Goal: Information Seeking & Learning: Learn about a topic

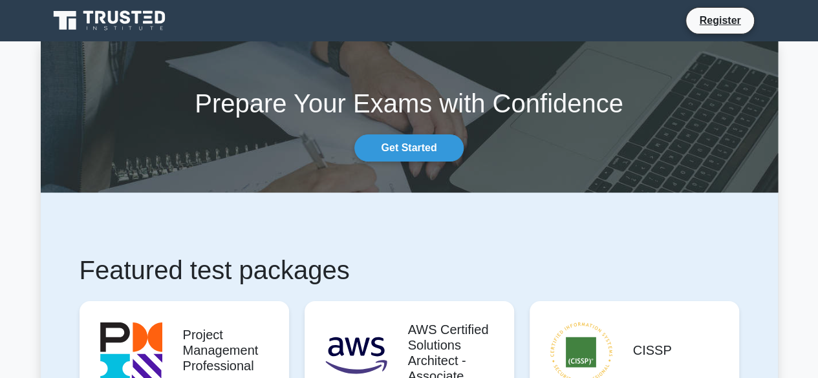
scroll to position [212, 0]
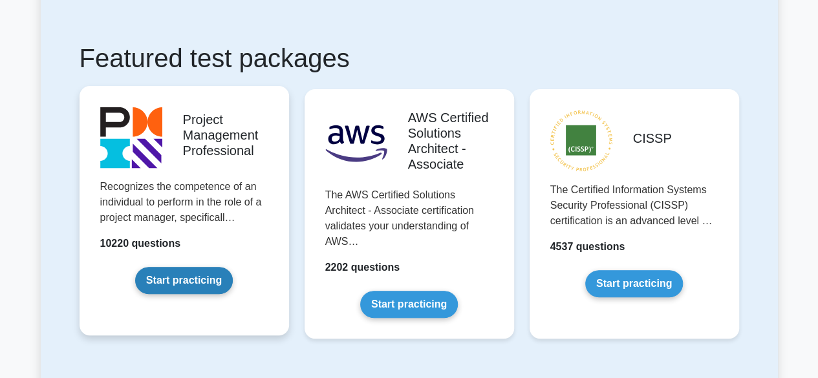
click at [201, 279] on link "Start practicing" at bounding box center [184, 280] width 98 height 27
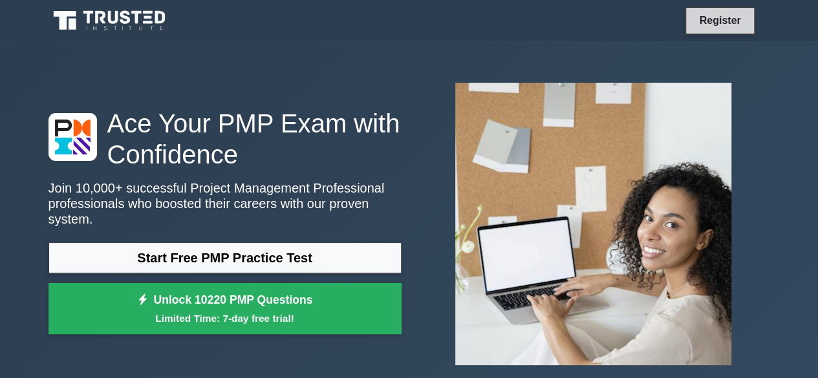
click at [714, 12] on link "Register" at bounding box center [719, 20] width 57 height 16
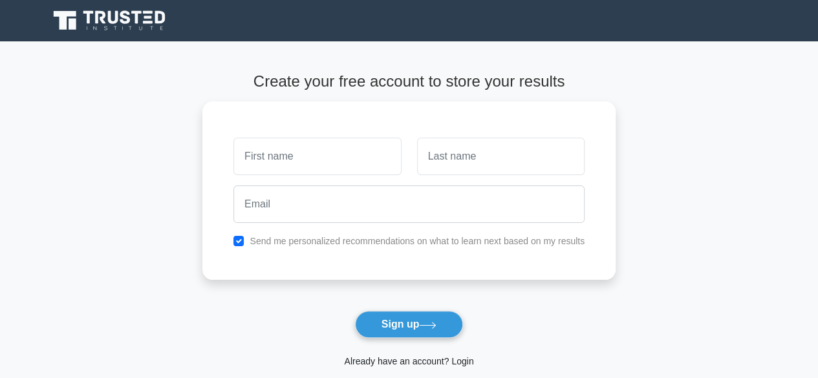
click at [388, 360] on link "Already have an account? Login" at bounding box center [408, 361] width 129 height 10
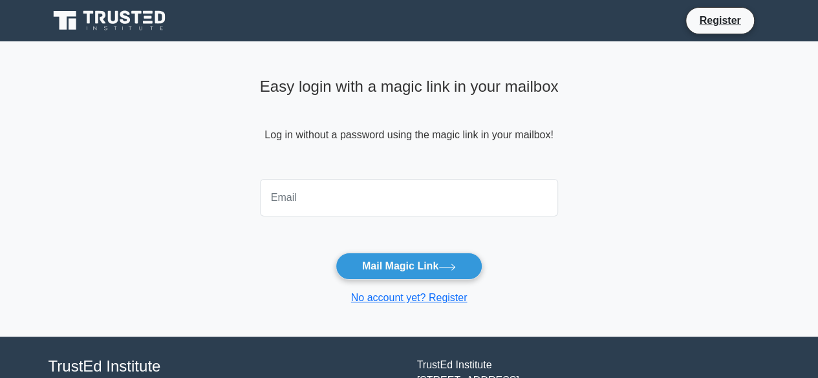
click at [335, 213] on input "email" at bounding box center [409, 198] width 299 height 38
type input "[EMAIL_ADDRESS][DOMAIN_NAME]"
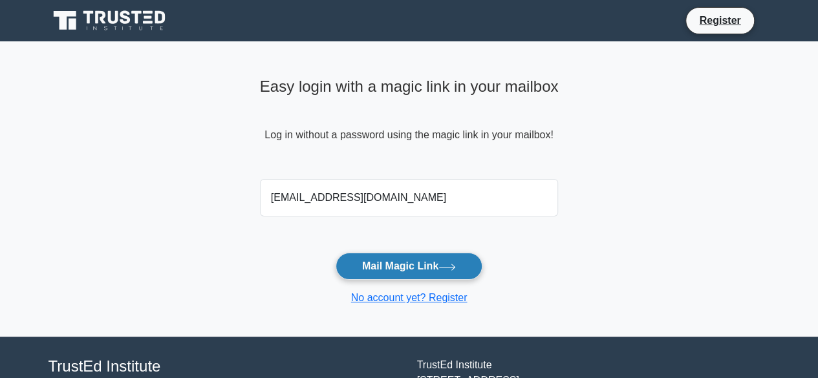
click at [384, 268] on button "Mail Magic Link" at bounding box center [409, 266] width 147 height 27
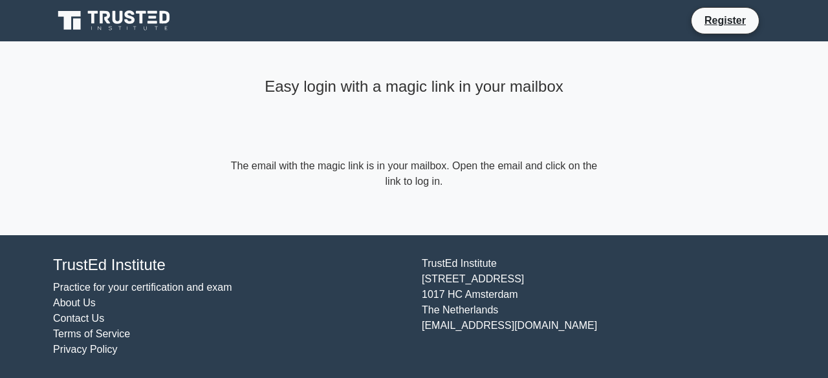
click at [93, 19] on icon at bounding box center [93, 17] width 10 height 13
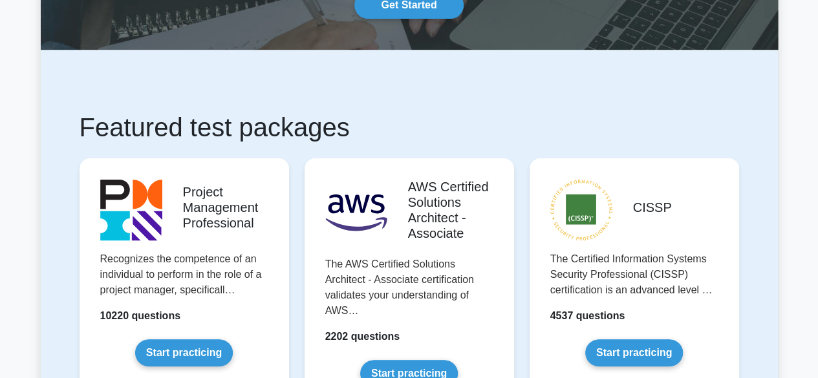
scroll to position [283, 0]
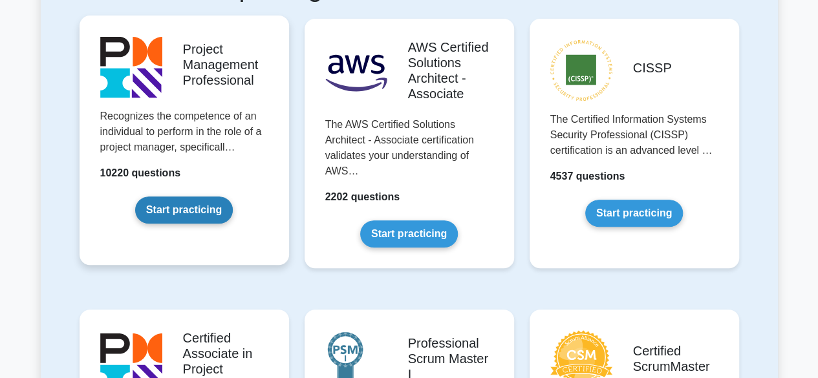
click at [205, 210] on link "Start practicing" at bounding box center [184, 210] width 98 height 27
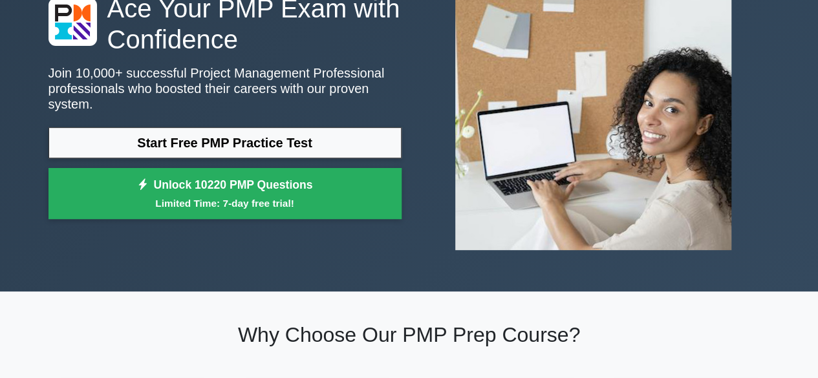
scroll to position [116, 0]
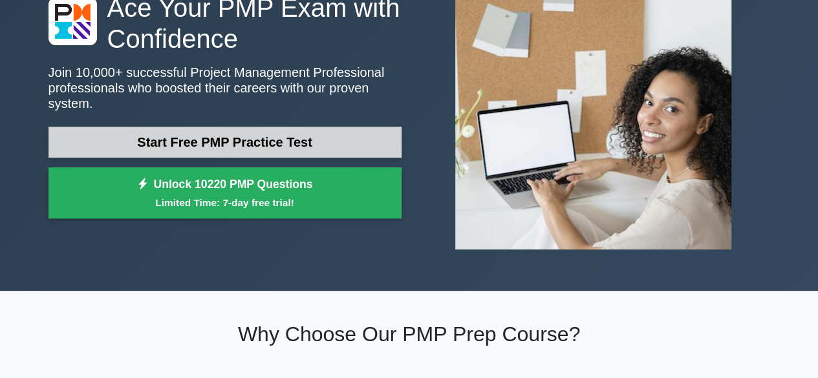
click at [204, 138] on link "Start Free PMP Practice Test" at bounding box center [225, 142] width 353 height 31
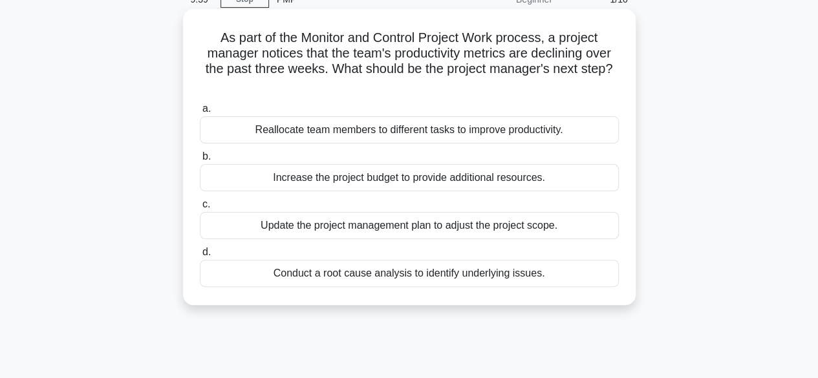
scroll to position [64, 0]
click at [412, 279] on div "Conduct a root cause analysis to identify underlying issues." at bounding box center [409, 272] width 419 height 27
click at [200, 256] on input "d. Conduct a root cause analysis to identify underlying issues." at bounding box center [200, 252] width 0 height 8
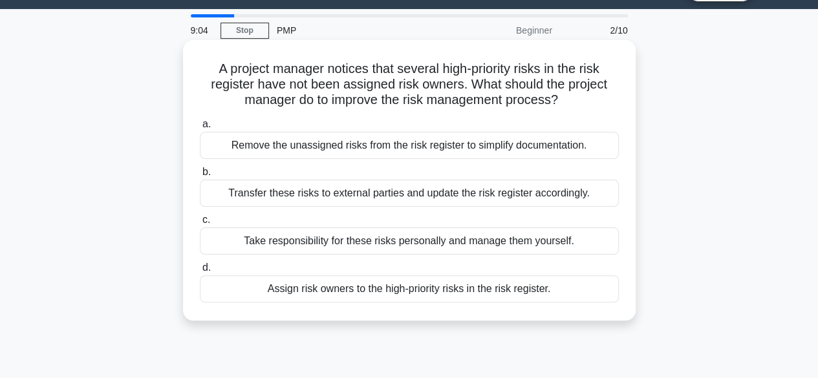
scroll to position [0, 0]
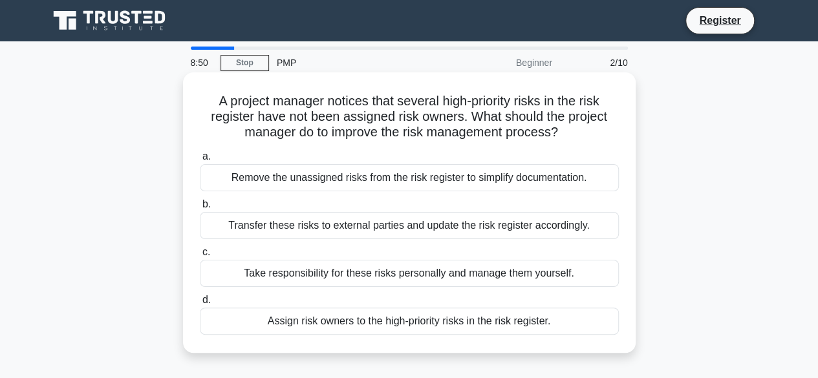
click at [322, 328] on div "Assign risk owners to the high-priority risks in the risk register." at bounding box center [409, 321] width 419 height 27
click at [200, 305] on input "d. Assign risk owners to the high-priority risks in the risk register." at bounding box center [200, 300] width 0 height 8
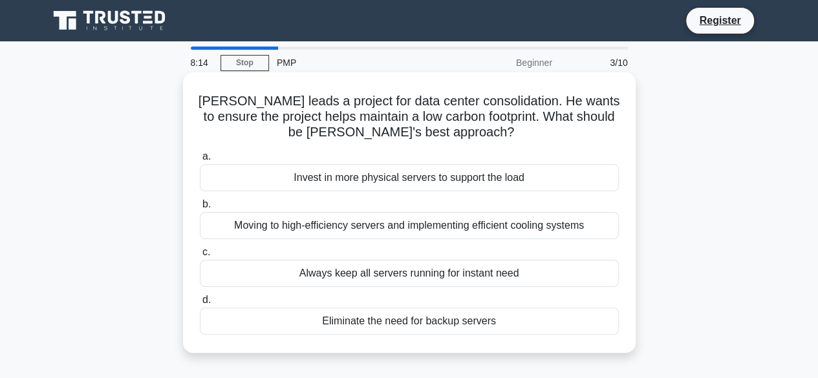
click at [326, 320] on div "Eliminate the need for backup servers" at bounding box center [409, 321] width 419 height 27
click at [200, 305] on input "d. Eliminate the need for backup servers" at bounding box center [200, 300] width 0 height 8
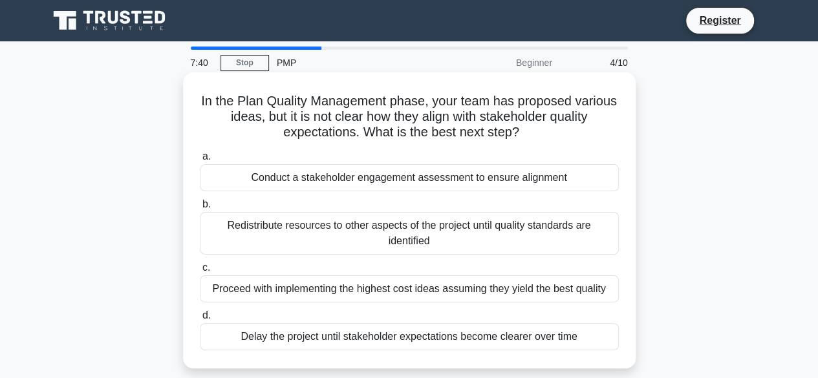
click at [499, 122] on h5 "In the Plan Quality Management phase, your team has proposed various ideas, but…" at bounding box center [410, 117] width 422 height 48
click at [566, 108] on h5 "In the Plan Quality Management phase, your team has proposed various ideas, but…" at bounding box center [410, 117] width 422 height 48
click at [371, 138] on h5 "In the Plan Quality Management phase, your team has proposed various ideas, but…" at bounding box center [410, 117] width 422 height 48
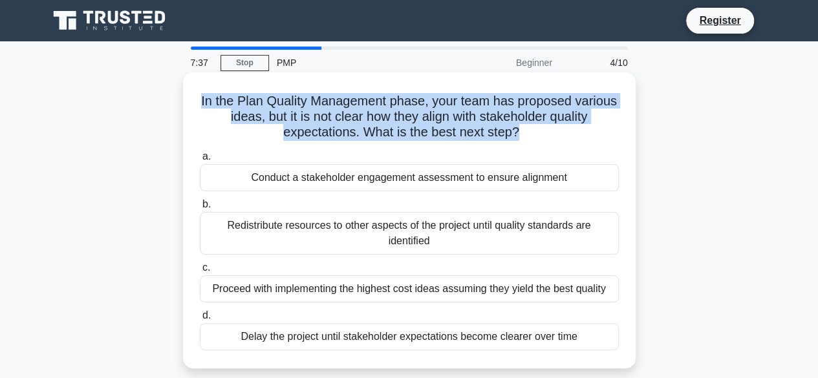
click at [371, 138] on h5 "In the Plan Quality Management phase, your team has proposed various ideas, but…" at bounding box center [410, 117] width 422 height 48
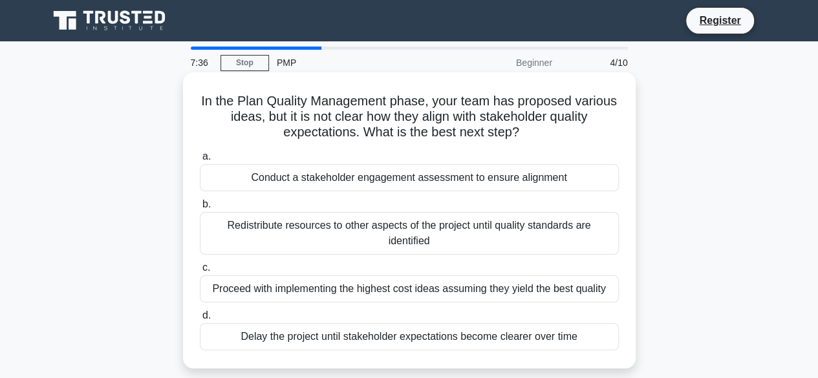
click at [320, 152] on label "a. Conduct a stakeholder engagement assessment to ensure alignment" at bounding box center [409, 170] width 419 height 43
click at [200, 153] on input "a. Conduct a stakeholder engagement assessment to ensure alignment" at bounding box center [200, 157] width 0 height 8
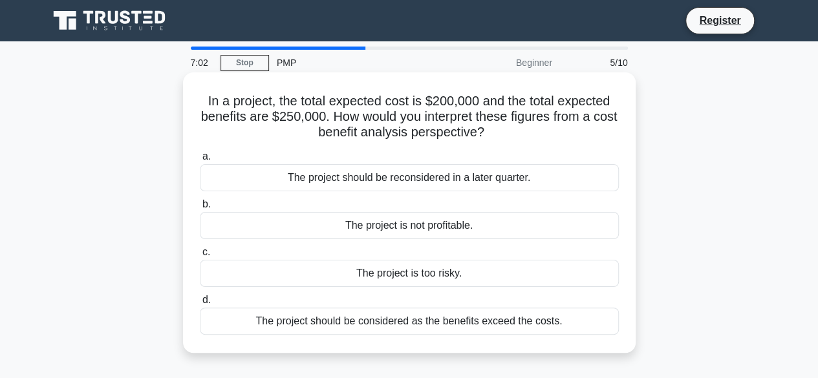
click at [299, 318] on div "The project should be considered as the benefits exceed the costs." at bounding box center [409, 321] width 419 height 27
click at [200, 305] on input "d. The project should be considered as the benefits exceed the costs." at bounding box center [200, 300] width 0 height 8
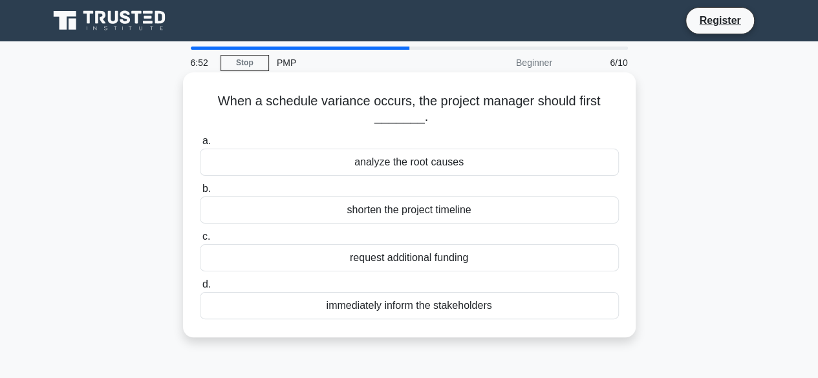
click at [391, 167] on div "analyze the root causes" at bounding box center [409, 162] width 419 height 27
click at [200, 146] on input "a. analyze the root causes" at bounding box center [200, 141] width 0 height 8
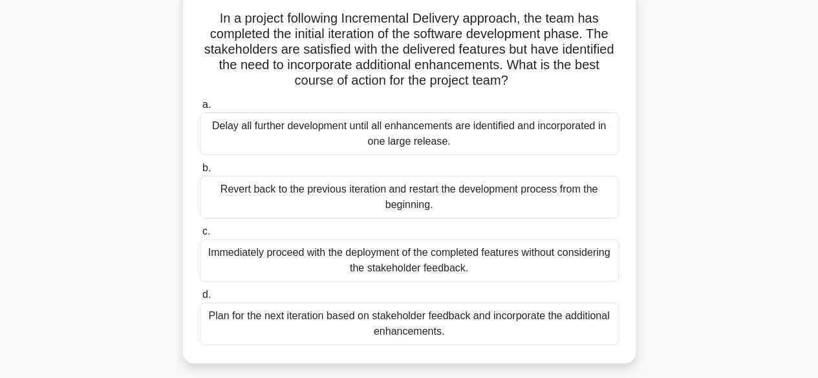
scroll to position [83, 0]
click at [362, 314] on div "Plan for the next iteration based on stakeholder feedback and incorporate the a…" at bounding box center [409, 323] width 419 height 43
click at [200, 299] on input "d. Plan for the next iteration based on stakeholder feedback and incorporate th…" at bounding box center [200, 294] width 0 height 8
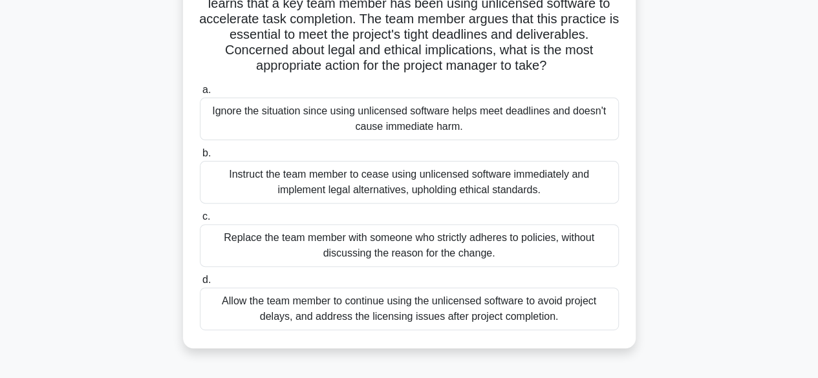
scroll to position [118, 0]
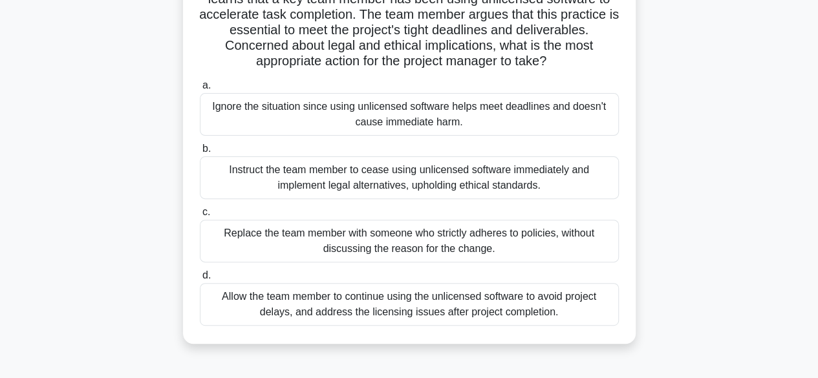
click at [343, 184] on div "Instruct the team member to cease using unlicensed software immediately and imp…" at bounding box center [409, 178] width 419 height 43
click at [200, 153] on input "b. Instruct the team member to cease using unlicensed software immediately and …" at bounding box center [200, 149] width 0 height 8
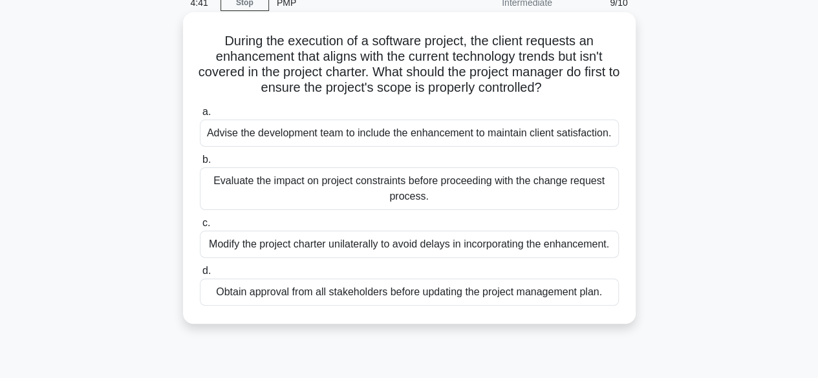
scroll to position [61, 0]
click at [305, 201] on div "Evaluate the impact on project constraints before proceeding with the change re…" at bounding box center [409, 188] width 419 height 43
click at [200, 164] on input "b. Evaluate the impact on project constraints before proceeding with the change…" at bounding box center [200, 159] width 0 height 8
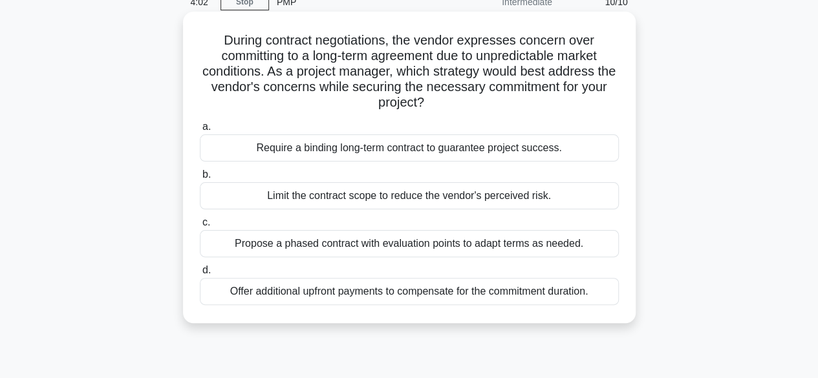
scroll to position [66, 0]
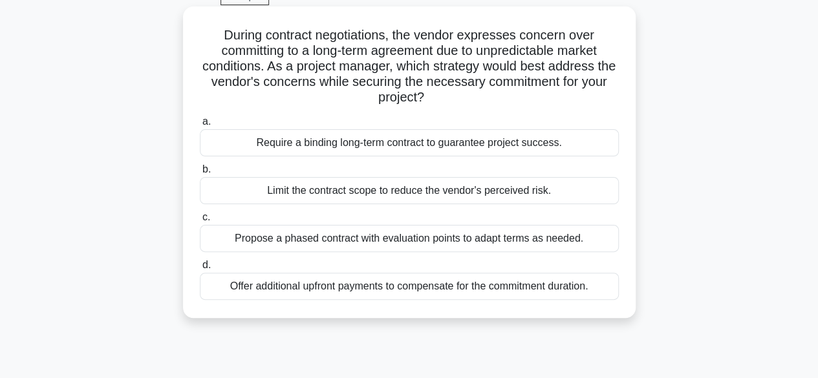
click at [375, 234] on div "Propose a phased contract with evaluation points to adapt terms as needed." at bounding box center [409, 238] width 419 height 27
click at [200, 222] on input "c. Propose a phased contract with evaluation points to adapt terms as needed." at bounding box center [200, 217] width 0 height 8
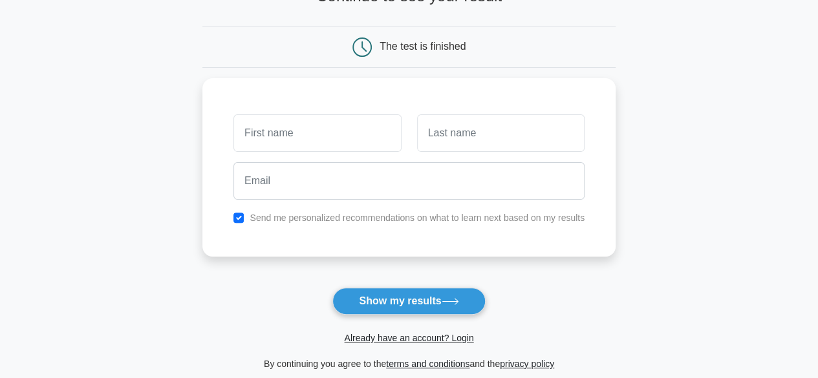
scroll to position [106, 0]
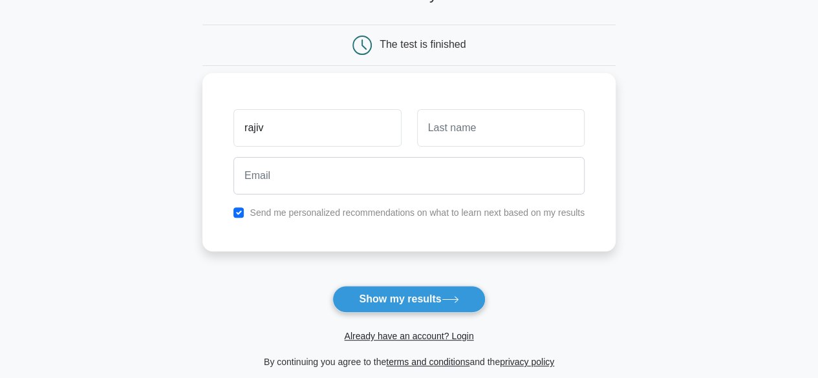
type input "rajiv"
click at [440, 136] on input "text" at bounding box center [501, 128] width 168 height 38
type input "mishra"
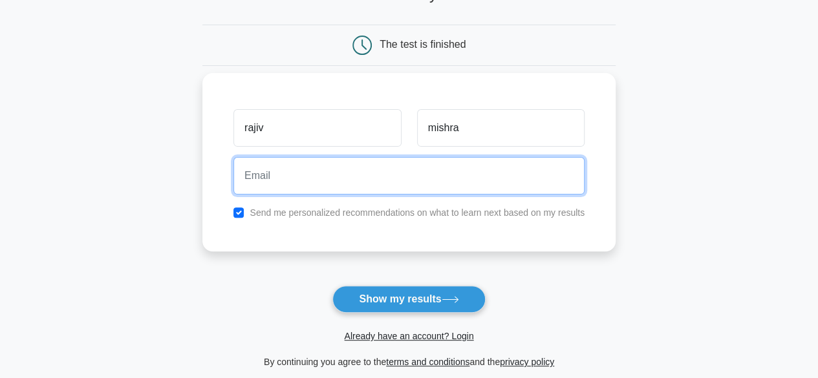
click at [371, 178] on input "email" at bounding box center [408, 176] width 351 height 38
type input "rajivmohan.noida@gmail.com"
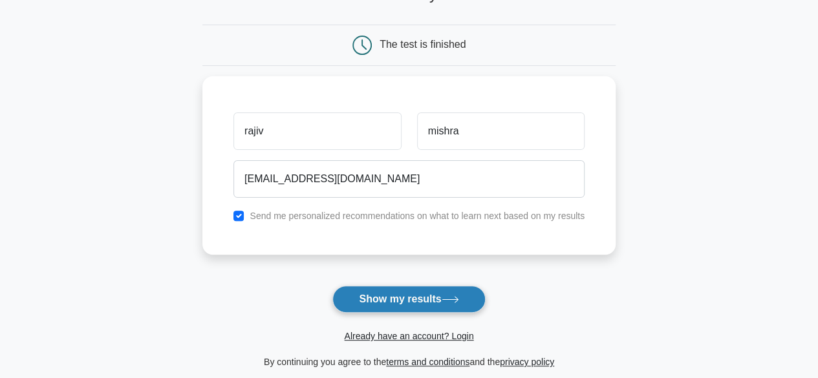
click at [378, 298] on button "Show my results" at bounding box center [408, 299] width 153 height 27
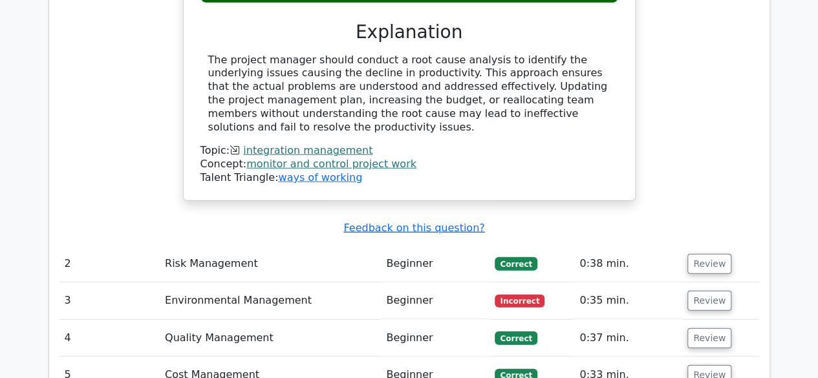
scroll to position [1558, 0]
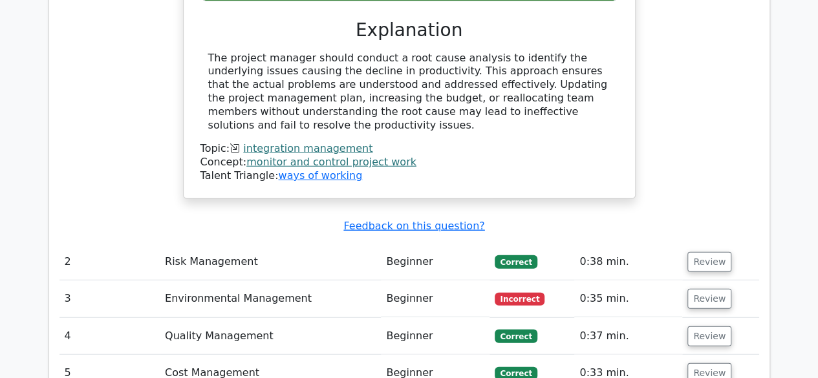
click at [270, 281] on td "Environmental Management" at bounding box center [270, 299] width 221 height 37
click at [369, 281] on td "Environmental Management" at bounding box center [270, 299] width 221 height 37
click at [703, 289] on button "Review" at bounding box center [710, 299] width 44 height 20
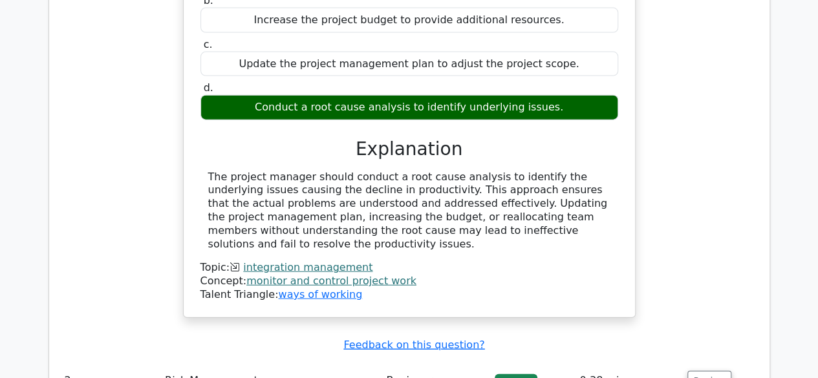
scroll to position [1438, 0]
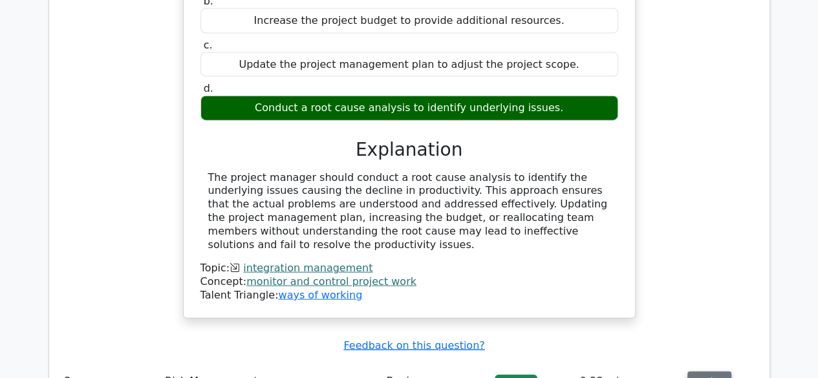
click at [705, 372] on button "Review" at bounding box center [710, 382] width 44 height 20
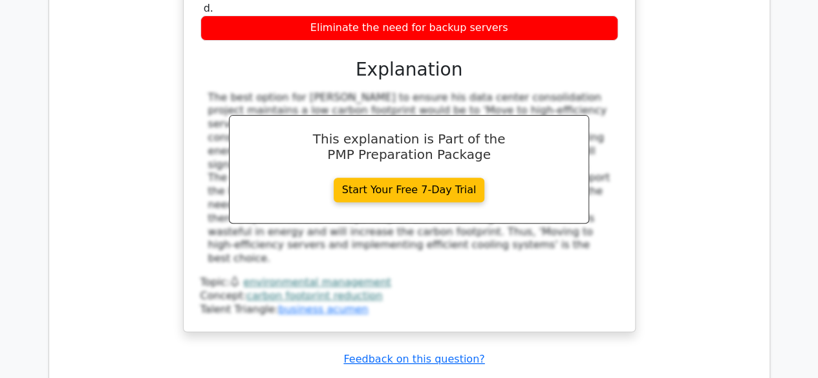
scroll to position [2667, 0]
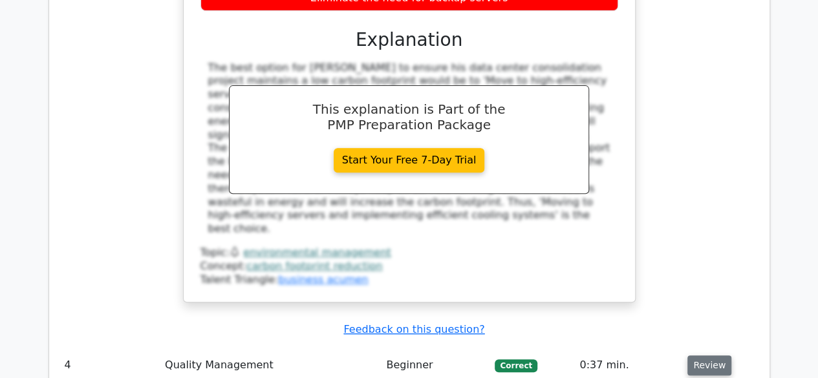
click at [692, 356] on button "Review" at bounding box center [710, 366] width 44 height 20
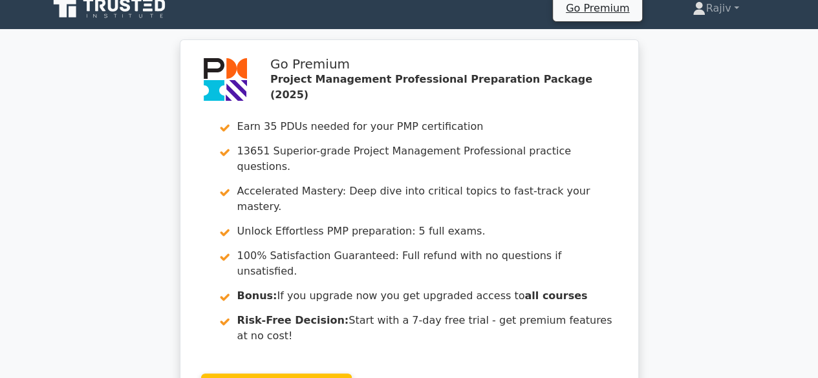
scroll to position [0, 0]
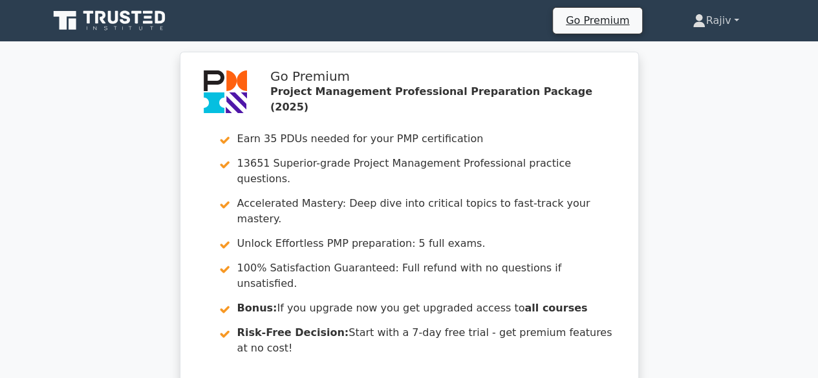
click at [730, 25] on link "Rajiv" at bounding box center [716, 21] width 108 height 26
click at [700, 48] on link "Profile" at bounding box center [713, 51] width 102 height 21
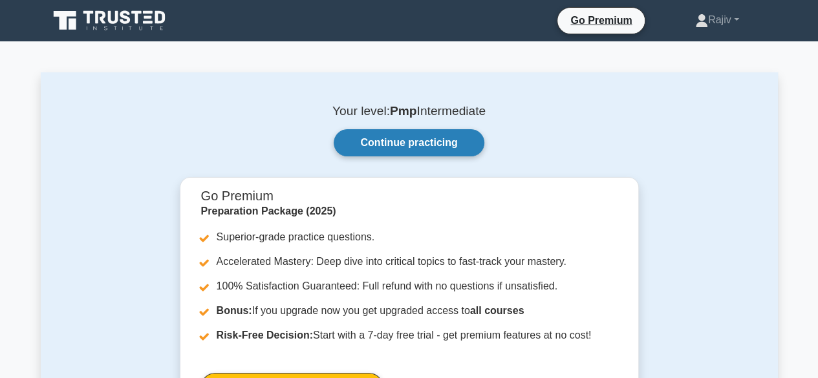
click at [422, 148] on link "Continue practicing" at bounding box center [409, 142] width 150 height 27
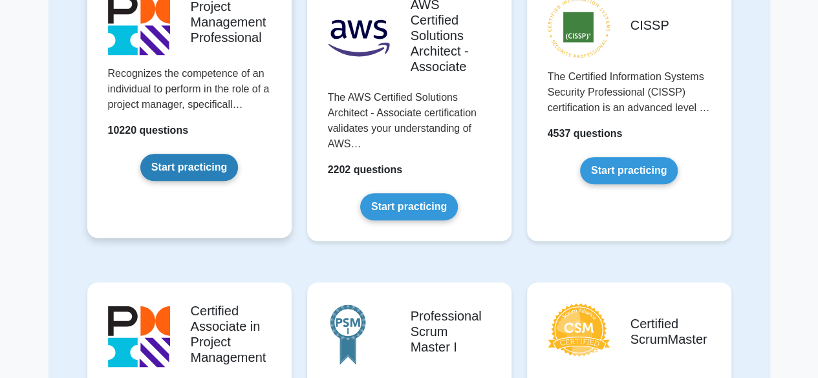
scroll to position [175, 0]
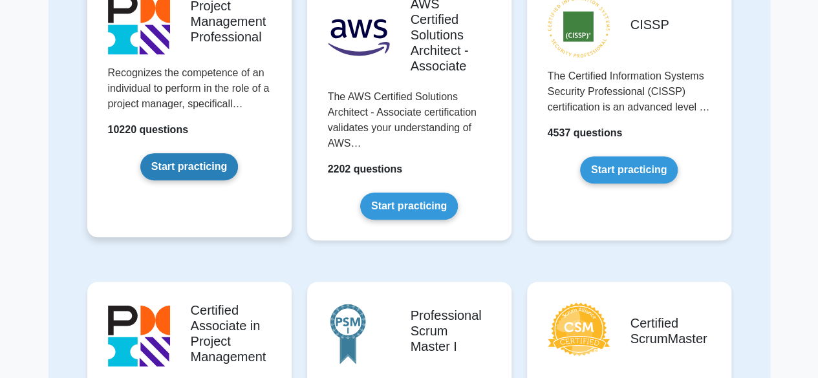
click at [163, 175] on link "Start practicing" at bounding box center [189, 166] width 98 height 27
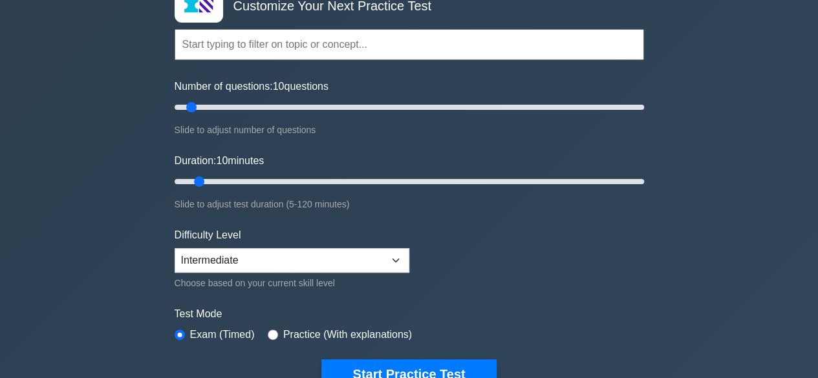
scroll to position [250, 0]
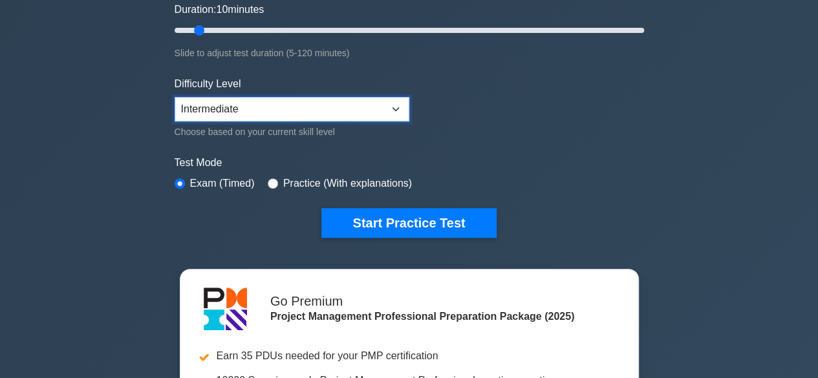
click at [241, 115] on select "Beginner Intermediate Expert" at bounding box center [292, 109] width 235 height 25
select select "expert"
click at [175, 97] on select "Beginner Intermediate Expert" at bounding box center [292, 109] width 235 height 25
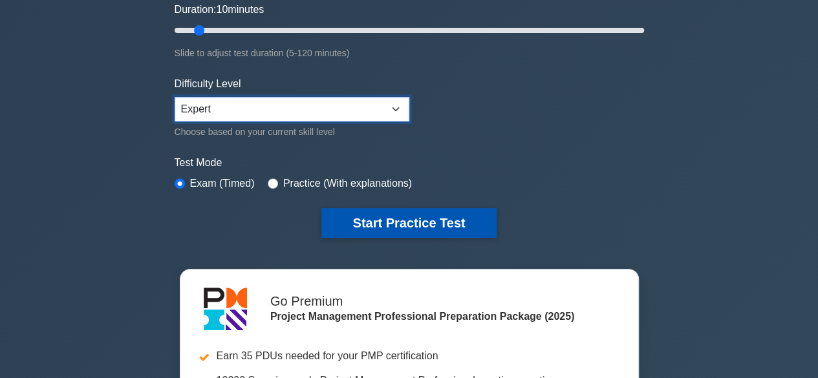
scroll to position [162, 0]
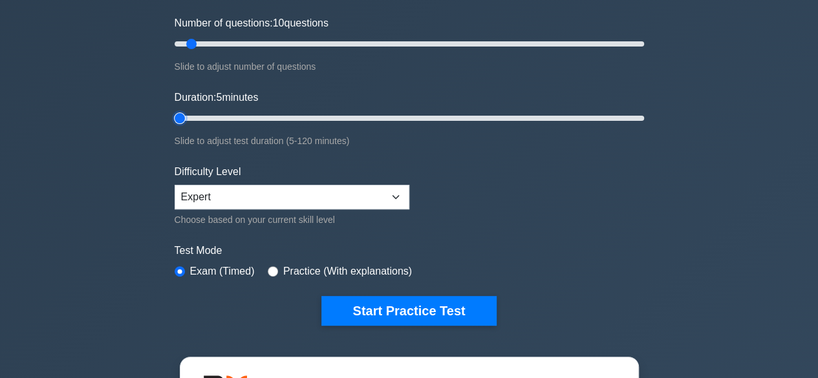
type input "5"
click at [177, 119] on input "Duration: 5 minutes" at bounding box center [410, 119] width 470 height 16
type input "5"
click at [177, 48] on input "Number of questions: 5 questions" at bounding box center [410, 44] width 470 height 16
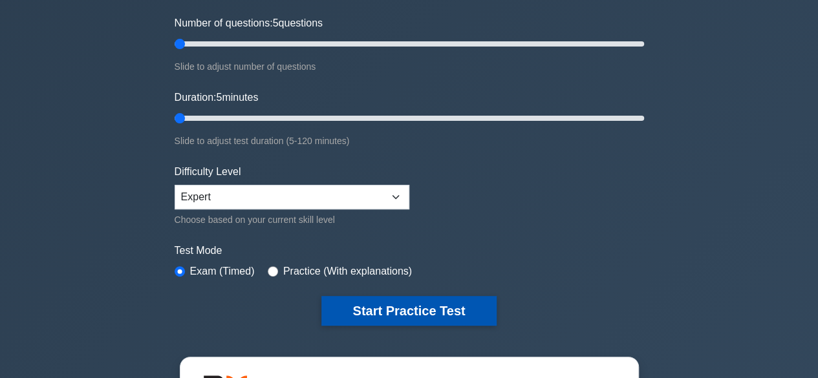
click at [371, 312] on button "Start Practice Test" at bounding box center [408, 311] width 175 height 30
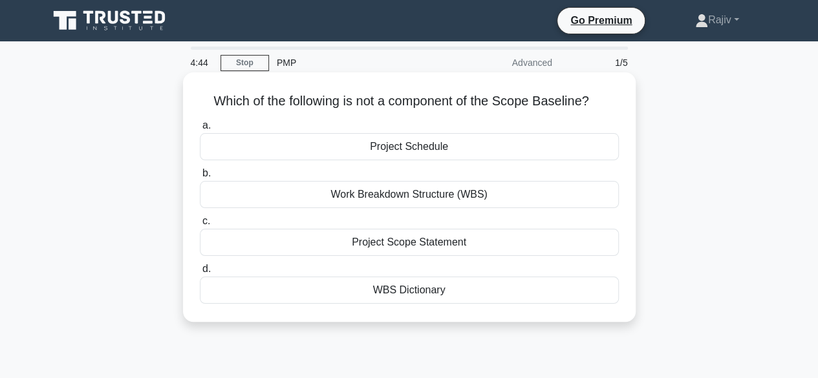
click at [395, 293] on div "WBS Dictionary" at bounding box center [409, 290] width 419 height 27
click at [200, 274] on input "d. WBS Dictionary" at bounding box center [200, 269] width 0 height 8
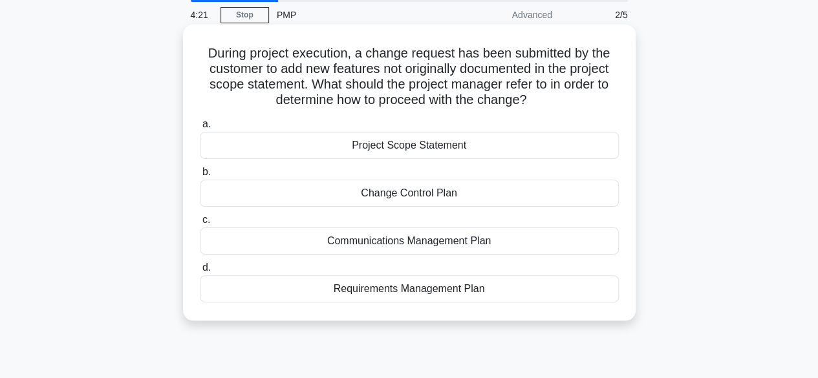
scroll to position [49, 0]
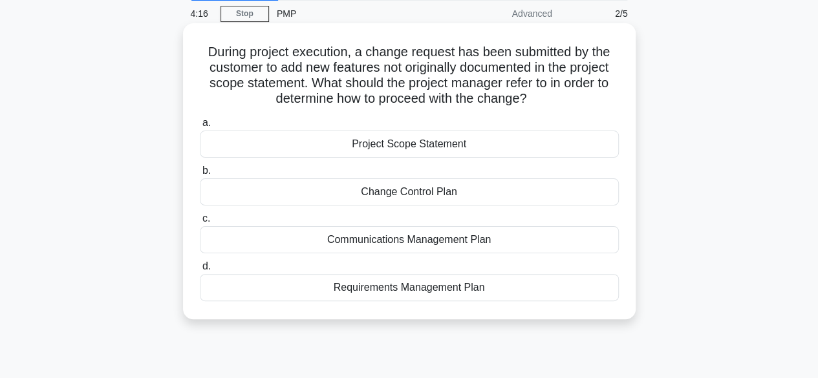
click at [380, 153] on div "Project Scope Statement" at bounding box center [409, 144] width 419 height 27
click at [200, 127] on input "a. Project Scope Statement" at bounding box center [200, 123] width 0 height 8
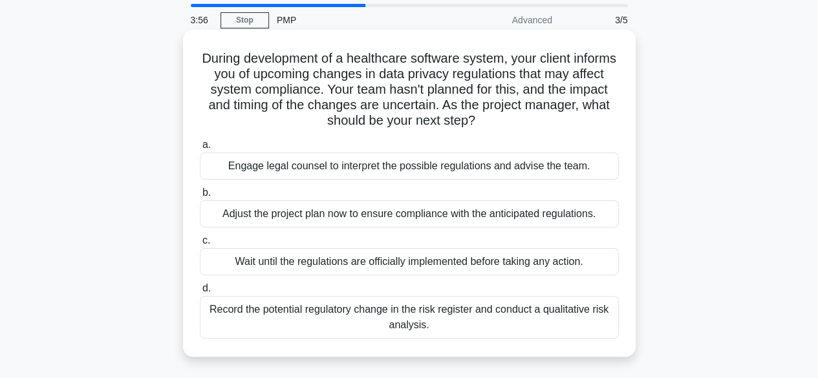
scroll to position [63, 0]
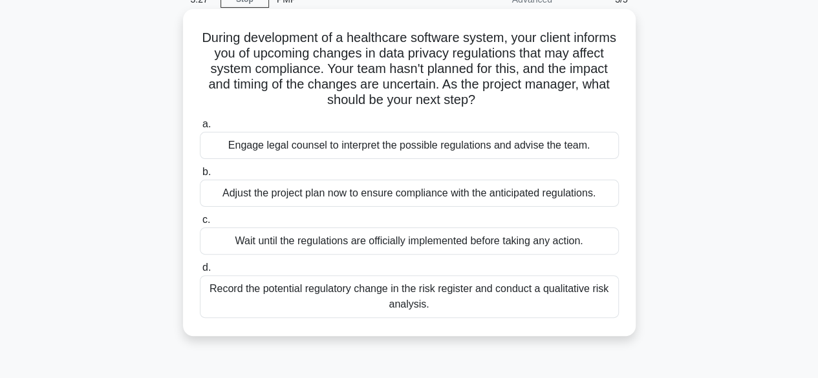
click at [364, 289] on div "Record the potential regulatory change in the risk register and conduct a quali…" at bounding box center [409, 297] width 419 height 43
click at [200, 272] on input "d. Record the potential regulatory change in the risk register and conduct a qu…" at bounding box center [200, 268] width 0 height 8
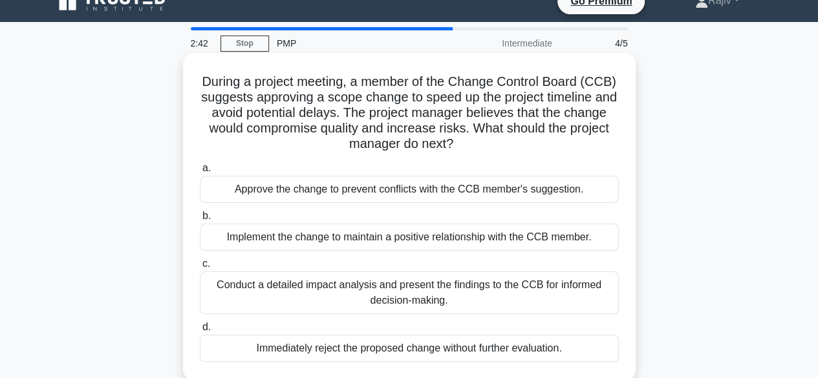
scroll to position [37, 0]
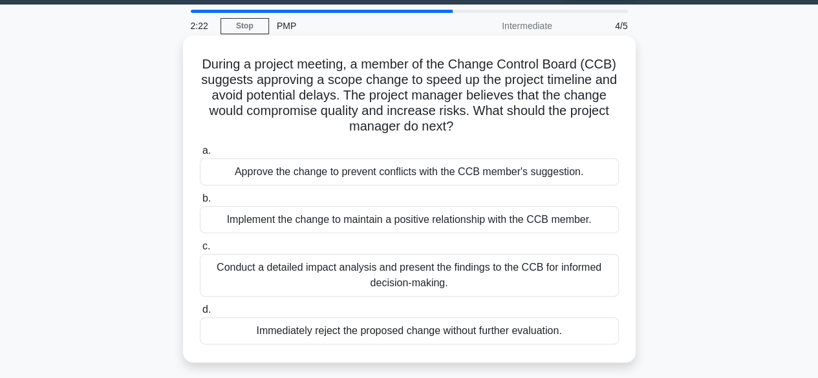
click at [464, 282] on div "Conduct a detailed impact analysis and present the findings to the CCB for info…" at bounding box center [409, 275] width 419 height 43
click at [200, 251] on input "c. Conduct a detailed impact analysis and present the findings to the CCB for i…" at bounding box center [200, 247] width 0 height 8
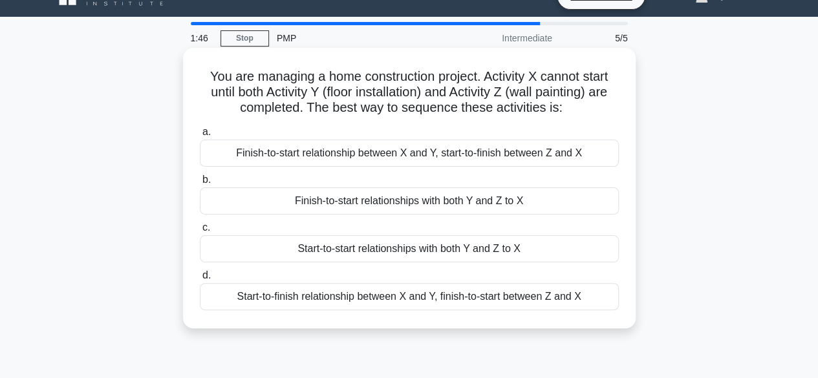
scroll to position [28, 0]
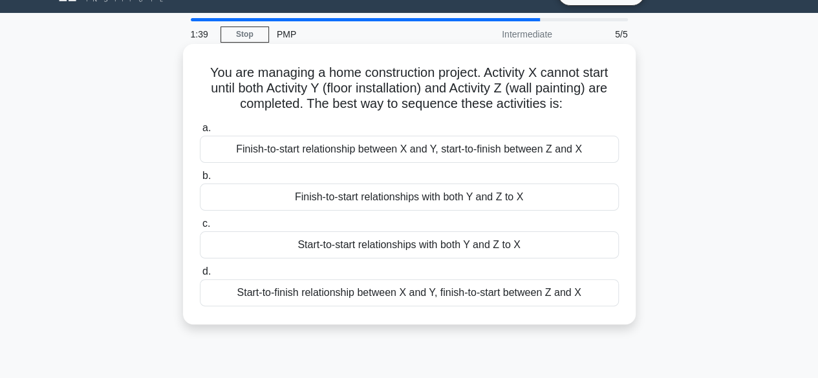
click at [418, 191] on div "Finish-to-start relationships with both Y and Z to X" at bounding box center [409, 197] width 419 height 27
click at [200, 180] on input "b. Finish-to-start relationships with both Y and Z to X" at bounding box center [200, 176] width 0 height 8
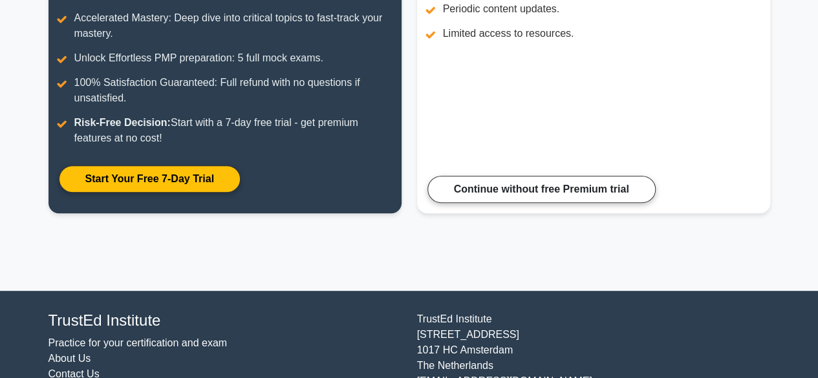
scroll to position [268, 0]
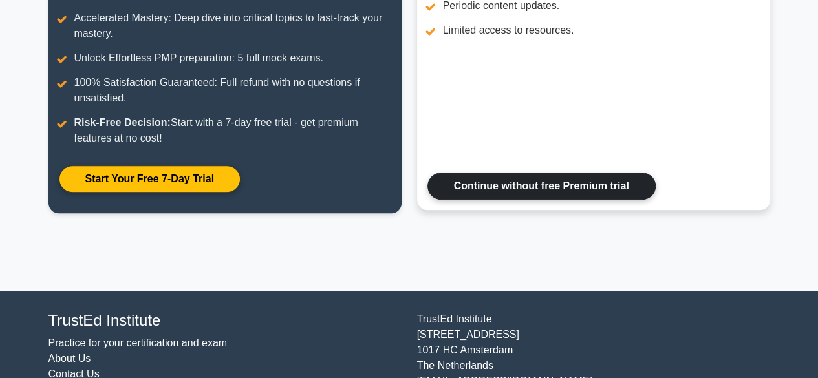
click at [468, 180] on link "Continue without free Premium trial" at bounding box center [542, 186] width 228 height 27
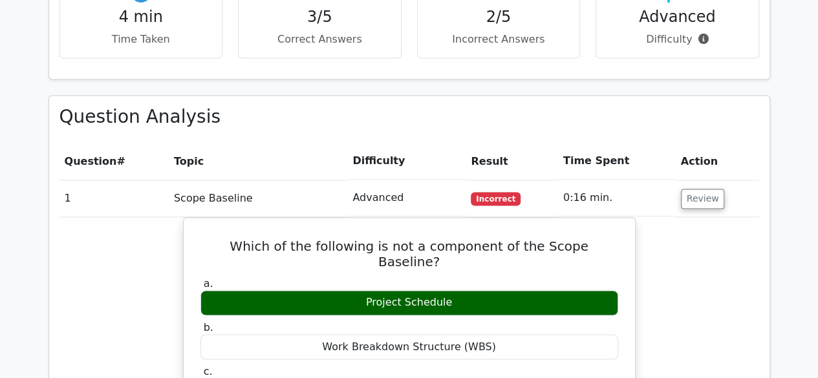
scroll to position [911, 0]
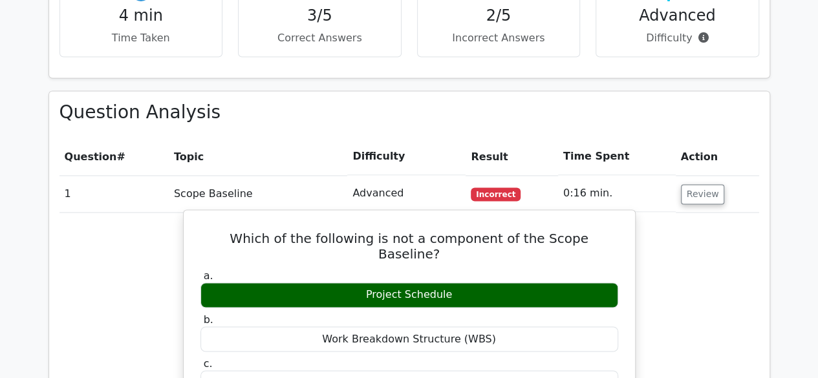
click at [261, 231] on h5 "Which of the following is not a component of the Scope Baseline?" at bounding box center [409, 246] width 420 height 31
drag, startPoint x: 220, startPoint y: 175, endPoint x: 460, endPoint y: 358, distance: 301.8
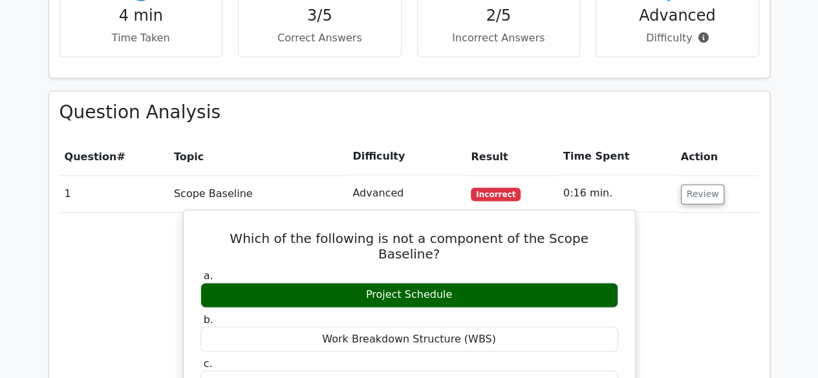
copy div "Which of the following is not a component of the Scope Baseline? a. Project Sch…"
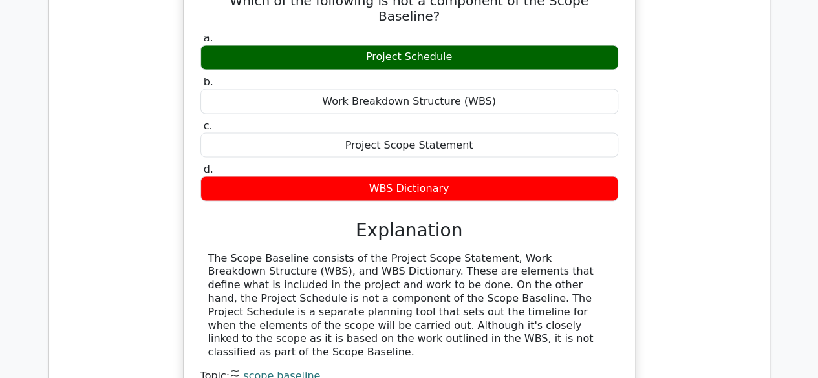
scroll to position [1153, 0]
click at [153, 193] on div "Which of the following is not a component of the Scope Baseline? a. Project Sch…" at bounding box center [410, 200] width 700 height 457
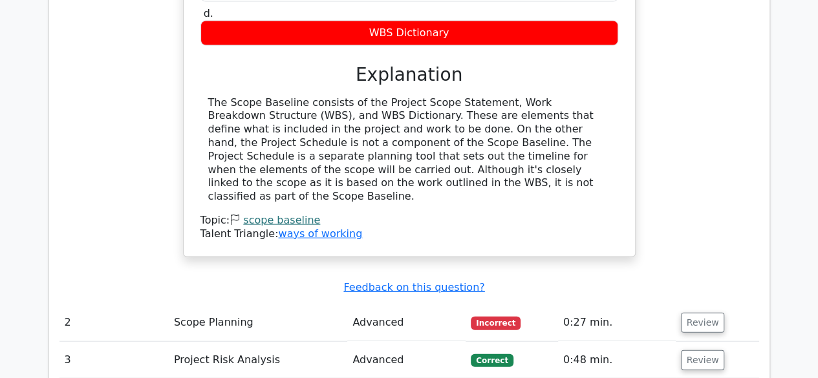
scroll to position [1305, 0]
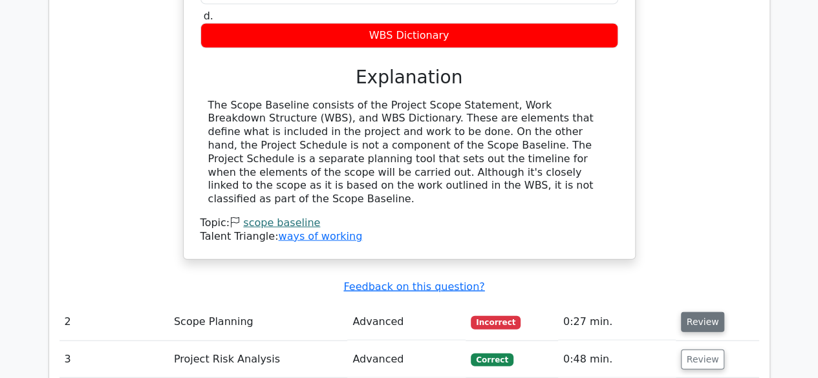
click at [687, 312] on button "Review" at bounding box center [703, 322] width 44 height 20
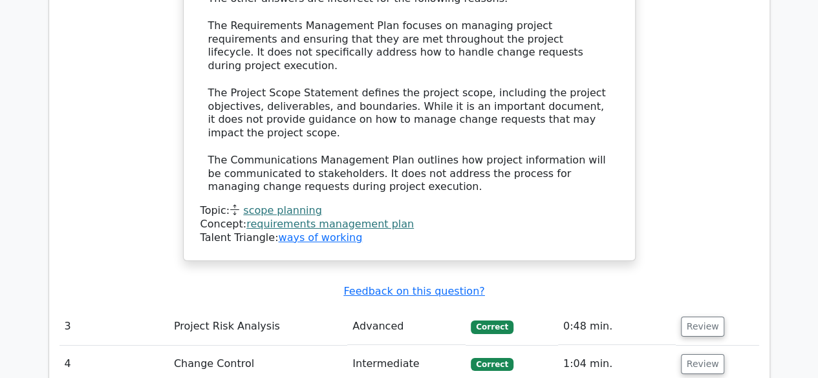
scroll to position [2159, 0]
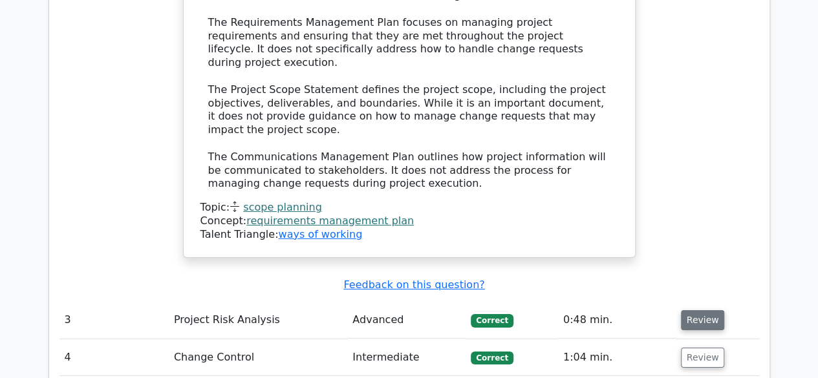
click at [693, 310] on button "Review" at bounding box center [703, 320] width 44 height 20
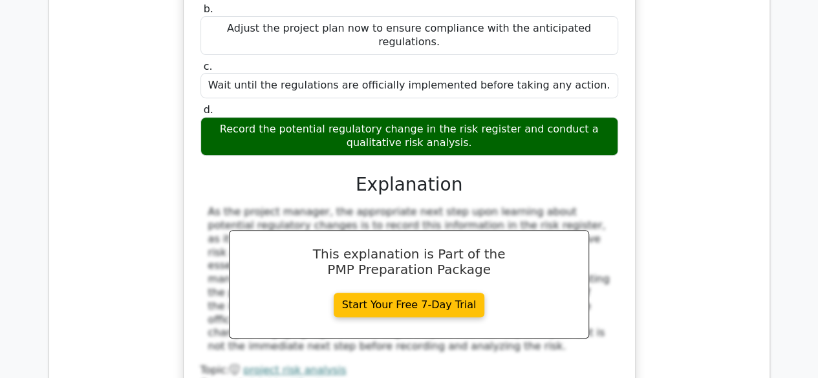
scroll to position [2673, 0]
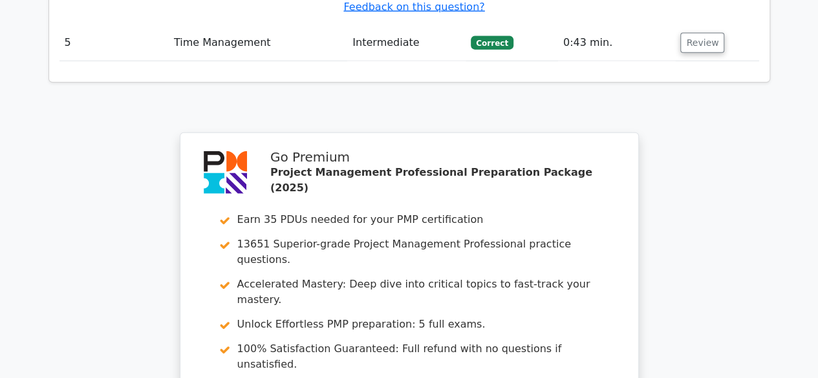
scroll to position [3994, 0]
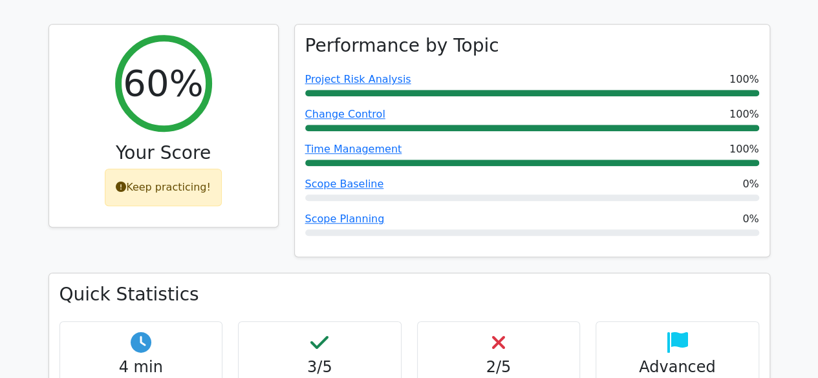
scroll to position [558, 0]
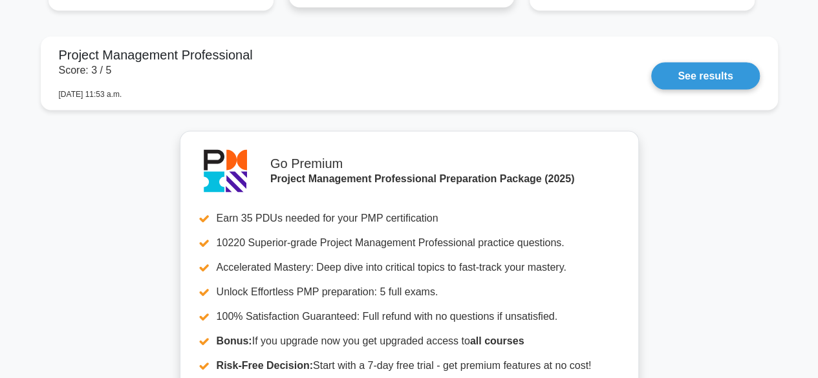
scroll to position [1160, 0]
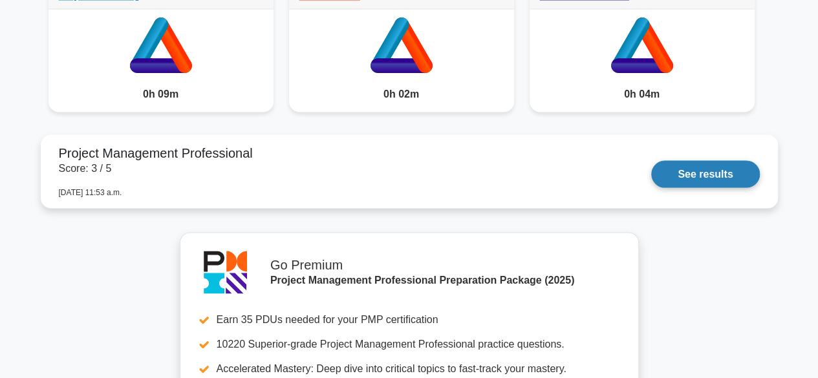
click at [696, 172] on link "See results" at bounding box center [705, 173] width 108 height 27
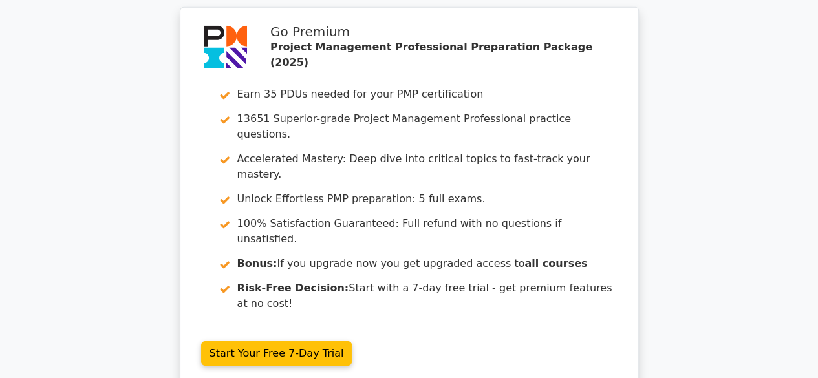
scroll to position [1862, 0]
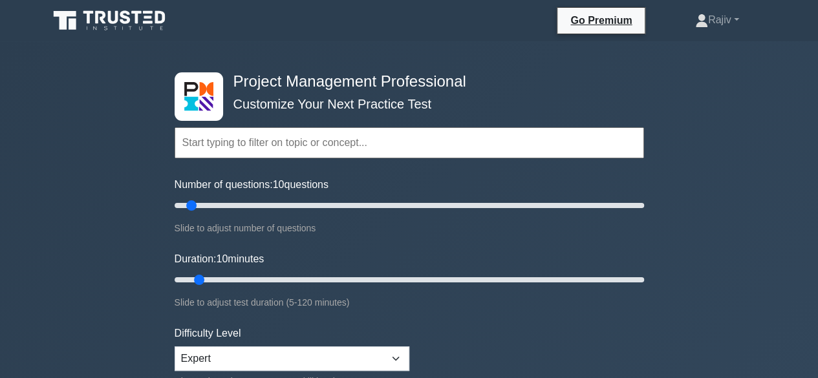
drag, startPoint x: 374, startPoint y: 265, endPoint x: 84, endPoint y: 144, distance: 313.7
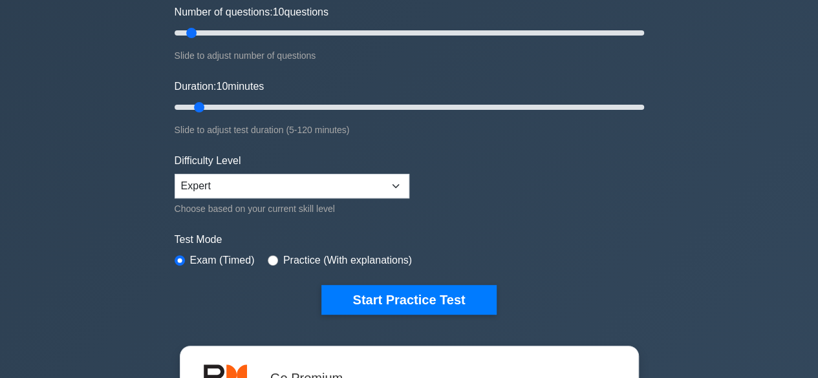
scroll to position [173, 0]
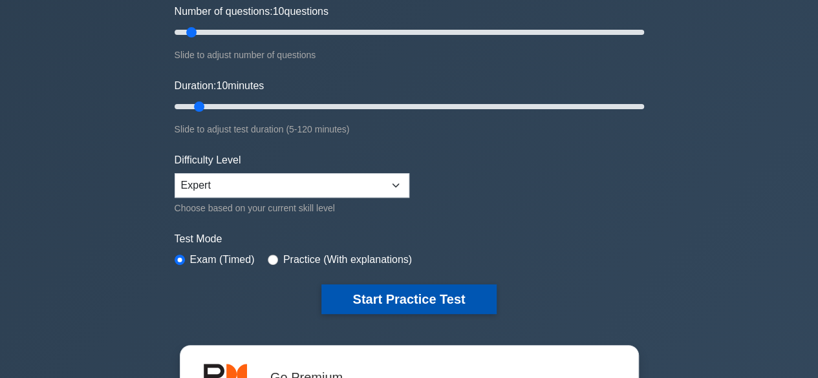
click at [400, 293] on button "Start Practice Test" at bounding box center [408, 300] width 175 height 30
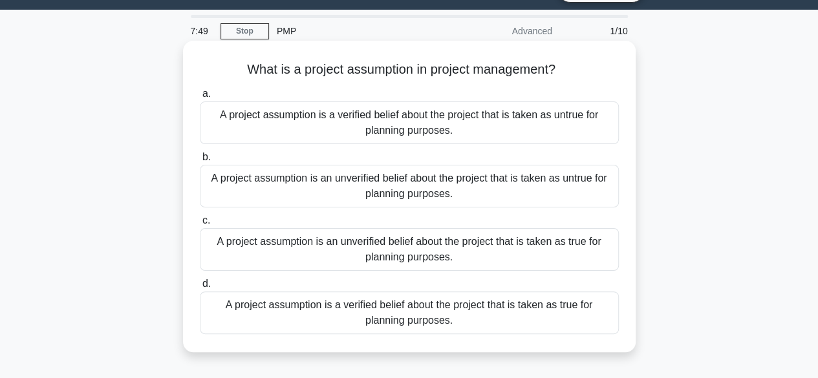
scroll to position [32, 0]
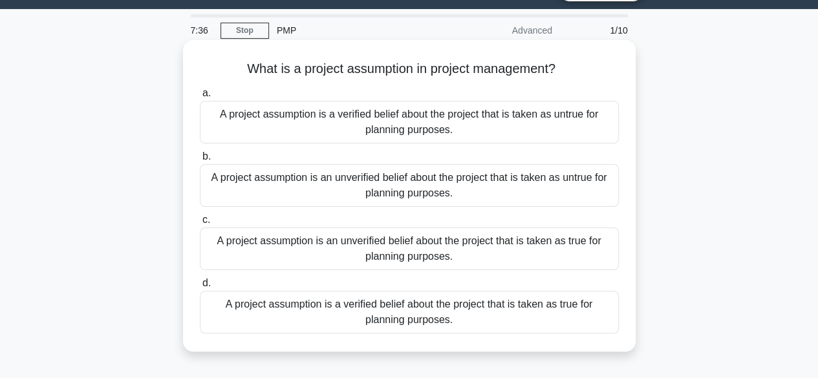
click at [381, 252] on div "A project assumption is an unverified belief about the project that is taken as…" at bounding box center [409, 249] width 419 height 43
click at [200, 224] on input "c. A project assumption is an unverified belief about the project that is taken…" at bounding box center [200, 220] width 0 height 8
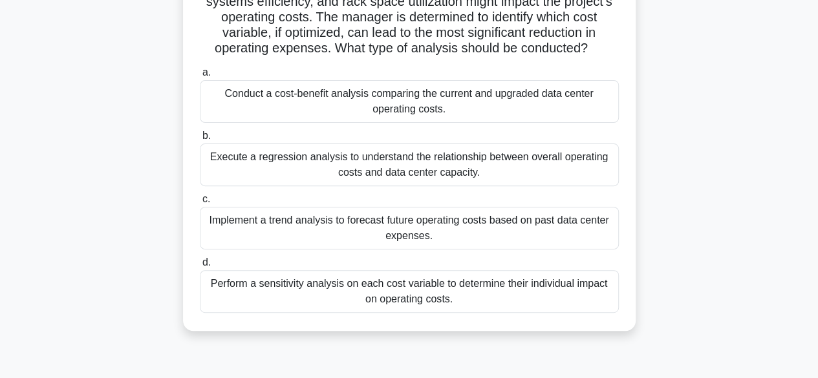
scroll to position [136, 0]
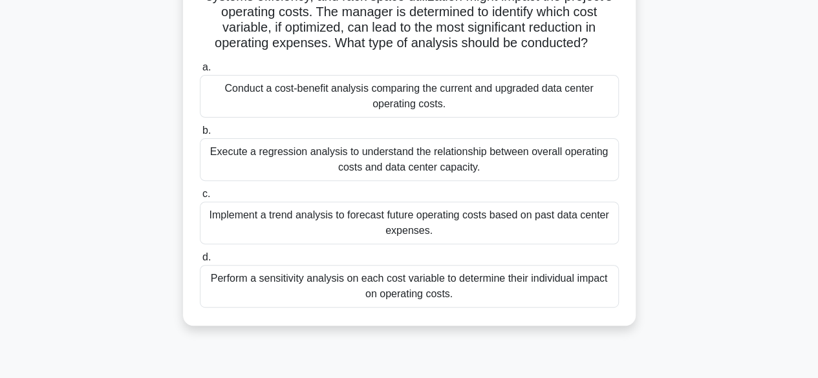
click at [370, 217] on div "Implement a trend analysis to forecast future operating costs based on past dat…" at bounding box center [409, 223] width 419 height 43
click at [200, 199] on input "c. Implement a trend analysis to forecast future operating costs based on past …" at bounding box center [200, 194] width 0 height 8
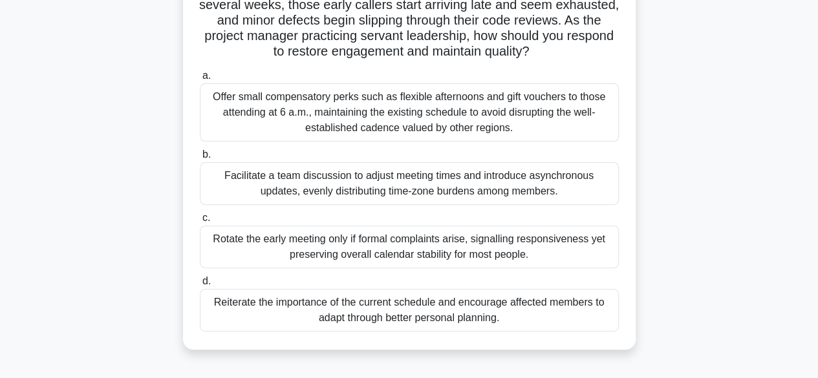
scroll to position [128, 0]
click at [308, 194] on div "Facilitate a team discussion to adjust meeting times and introduce asynchronous…" at bounding box center [409, 183] width 419 height 43
click at [200, 158] on input "b. Facilitate a team discussion to adjust meeting times and introduce asynchron…" at bounding box center [200, 154] width 0 height 8
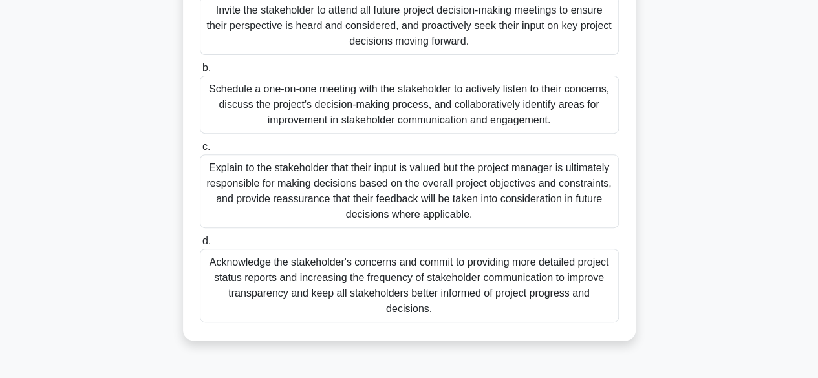
scroll to position [202, 0]
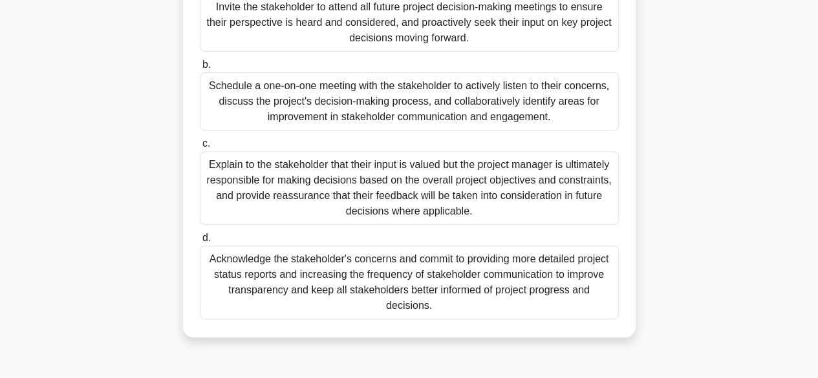
click at [344, 91] on div "Schedule a one-on-one meeting with the stakeholder to actively listen to their …" at bounding box center [409, 101] width 419 height 58
click at [200, 69] on input "b. Schedule a one-on-one meeting with the stakeholder to actively listen to the…" at bounding box center [200, 65] width 0 height 8
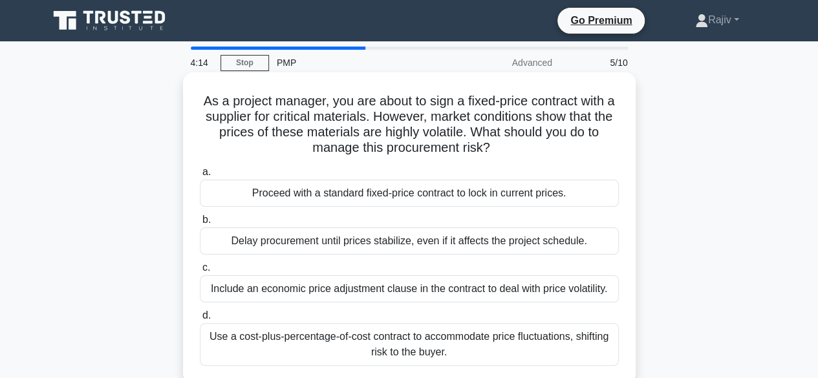
scroll to position [61, 0]
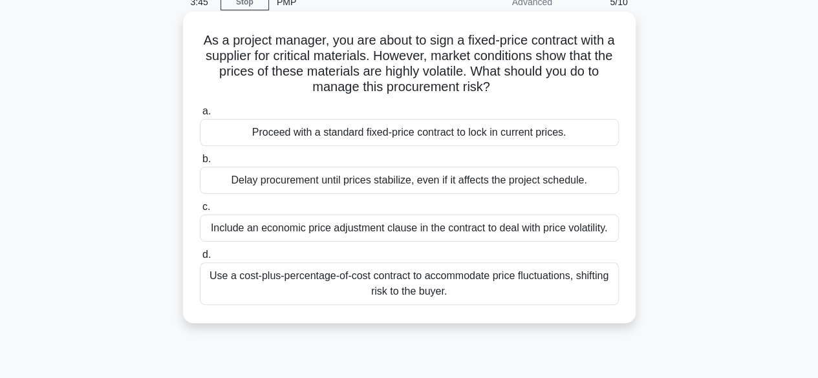
click at [282, 234] on div "Include an economic price adjustment clause in the contract to deal with price …" at bounding box center [409, 228] width 419 height 27
click at [200, 211] on input "c. Include an economic price adjustment clause in the contract to deal with pri…" at bounding box center [200, 207] width 0 height 8
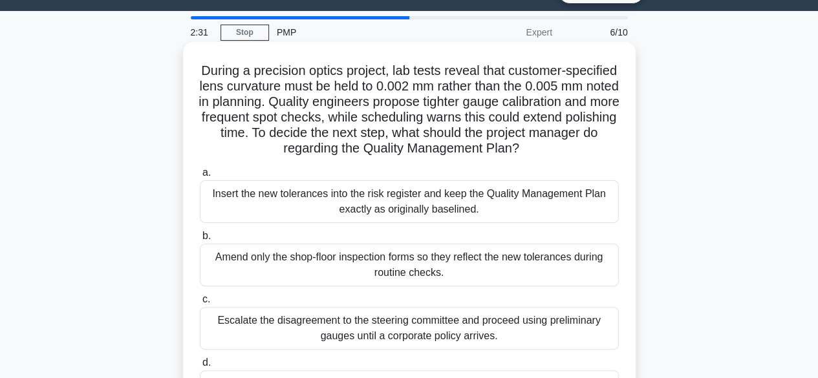
scroll to position [28, 0]
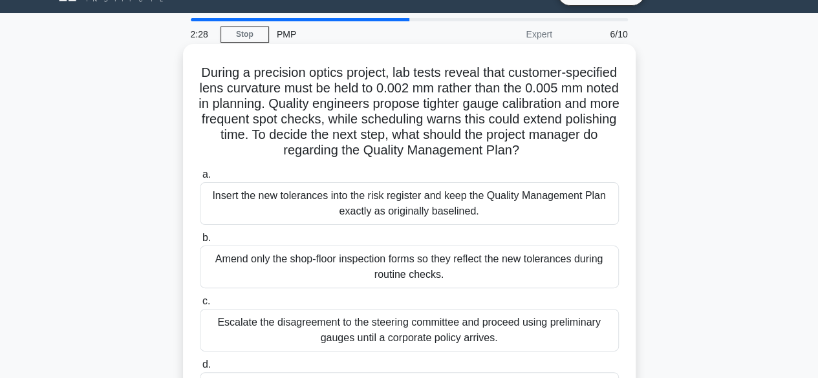
click at [308, 87] on h5 "During a precision optics project, lab tests reveal that customer-specified len…" at bounding box center [410, 112] width 422 height 94
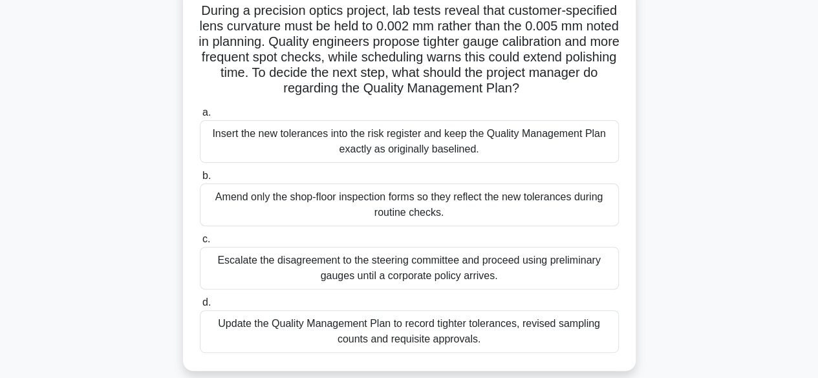
scroll to position [85, 0]
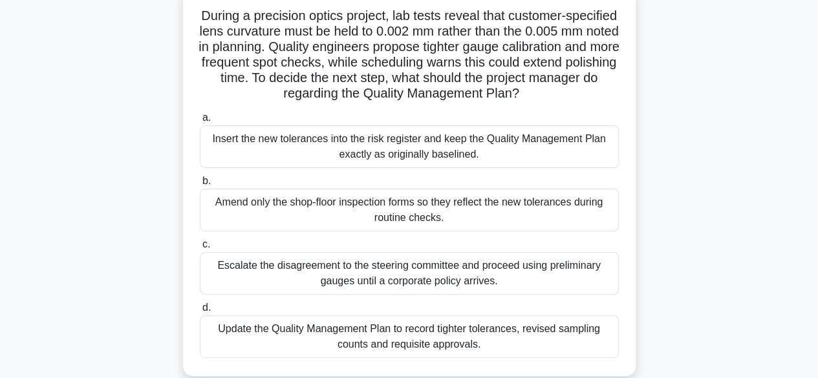
click at [340, 279] on div "Escalate the disagreement to the steering committee and proceed using prelimina…" at bounding box center [409, 273] width 419 height 43
click at [200, 249] on input "c. Escalate the disagreement to the steering committee and proceed using prelim…" at bounding box center [200, 245] width 0 height 8
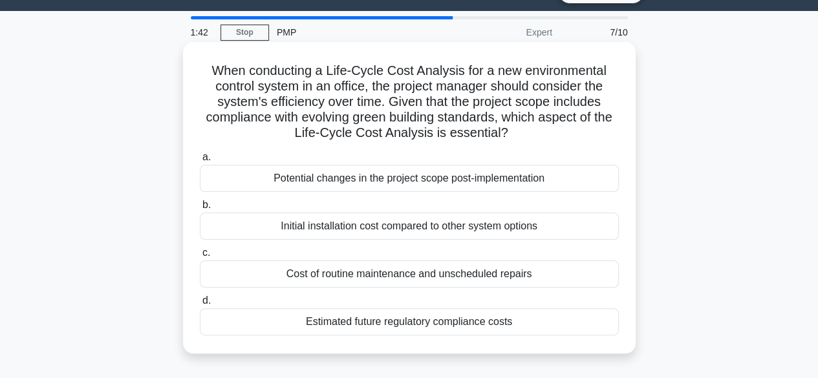
scroll to position [31, 0]
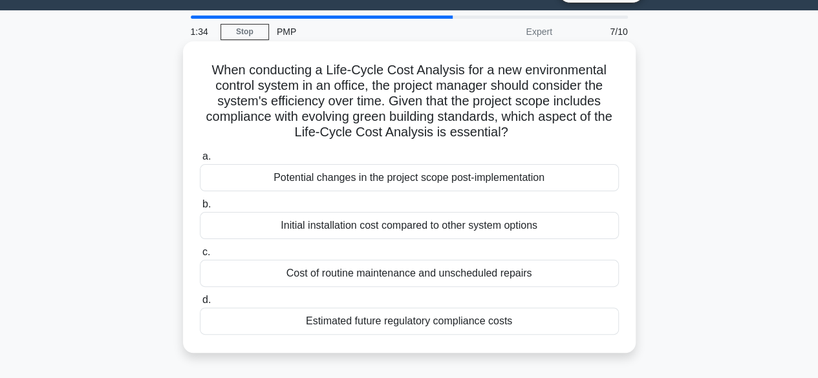
click at [433, 332] on div "Estimated future regulatory compliance costs" at bounding box center [409, 321] width 419 height 27
click at [200, 305] on input "d. Estimated future regulatory compliance costs" at bounding box center [200, 300] width 0 height 8
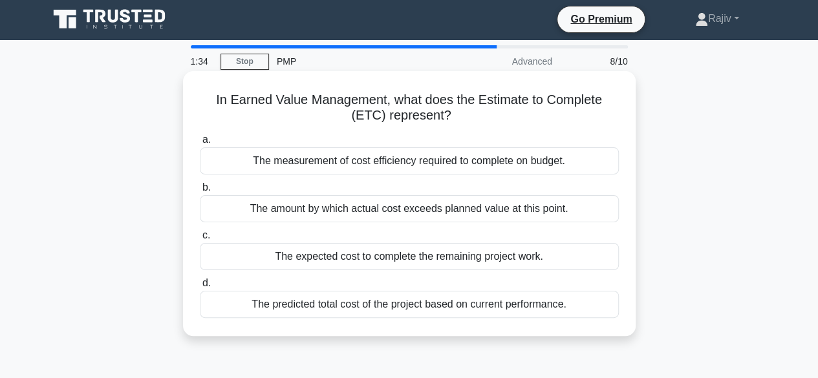
scroll to position [0, 0]
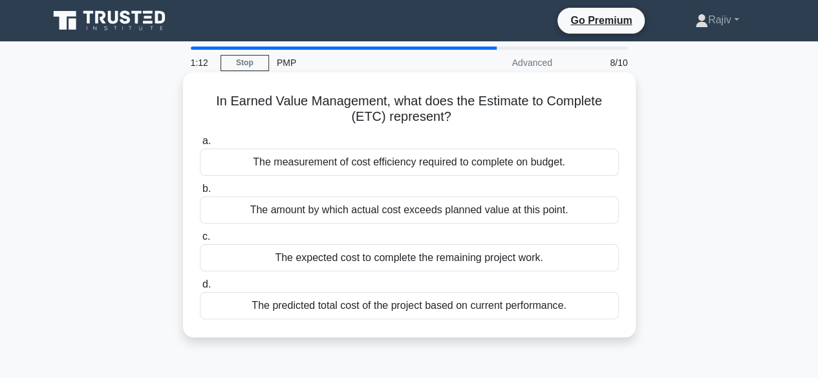
click at [361, 312] on div "The predicted total cost of the project based on current performance." at bounding box center [409, 305] width 419 height 27
click at [200, 289] on input "d. The predicted total cost of the project based on current performance." at bounding box center [200, 285] width 0 height 8
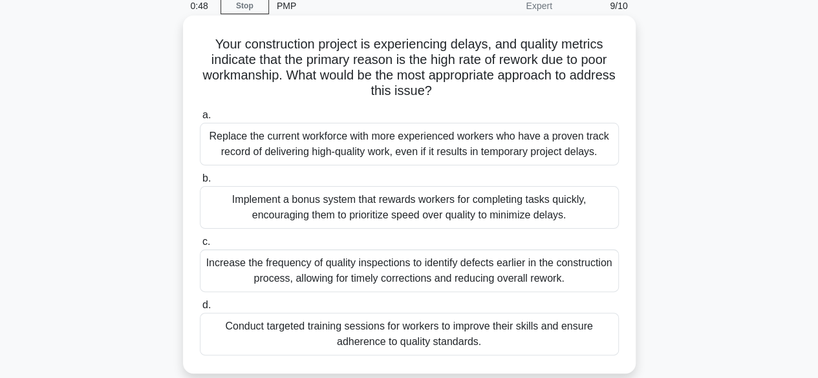
scroll to position [59, 0]
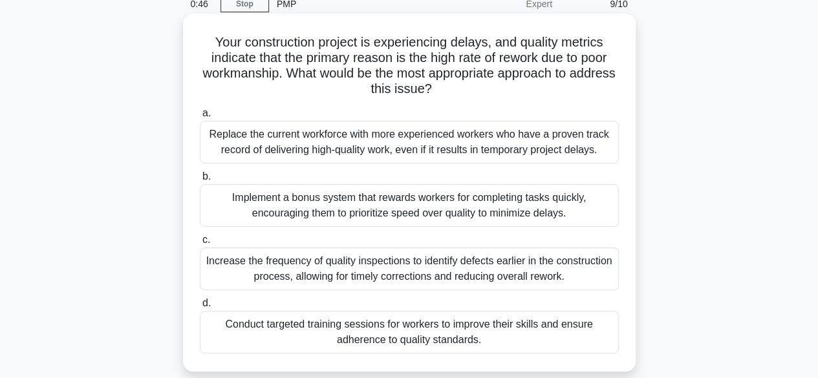
click at [363, 261] on div "Increase the frequency of quality inspections to identify defects earlier in th…" at bounding box center [409, 269] width 419 height 43
click at [200, 244] on input "c. Increase the frequency of quality inspections to identify defects earlier in…" at bounding box center [200, 240] width 0 height 8
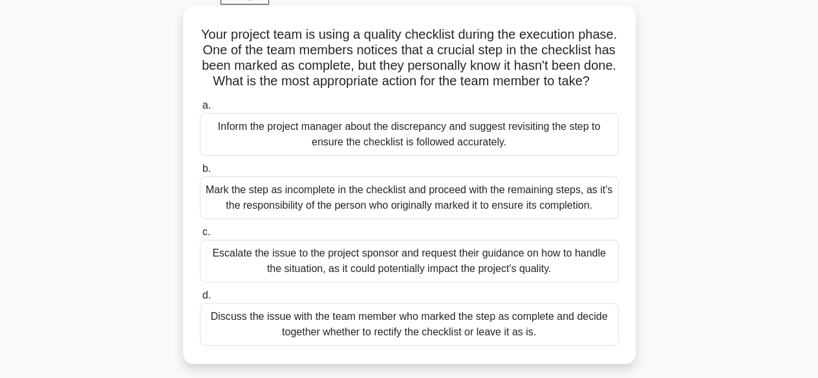
scroll to position [69, 0]
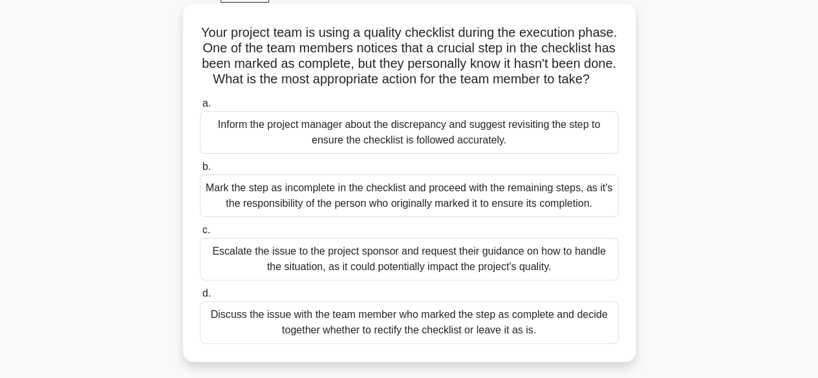
click at [335, 144] on div "Inform the project manager about the discrepancy and suggest revisiting the ste…" at bounding box center [409, 132] width 419 height 43
click at [200, 108] on input "a. Inform the project manager about the discrepancy and suggest revisiting the …" at bounding box center [200, 104] width 0 height 8
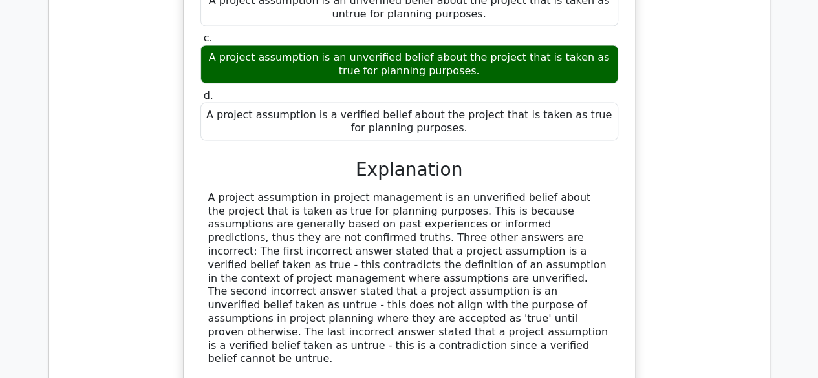
scroll to position [1479, 0]
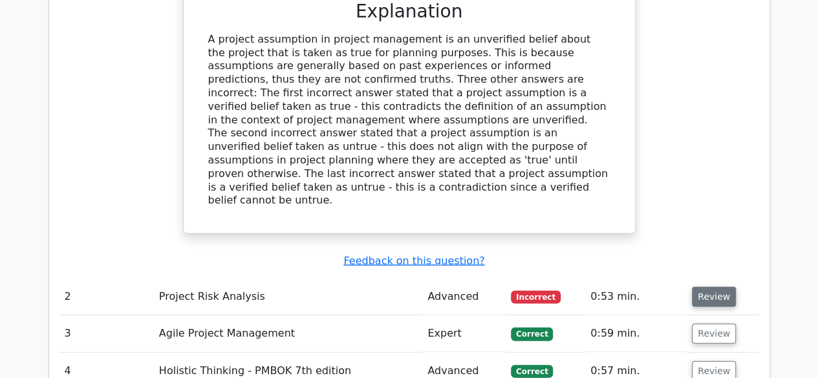
click at [709, 287] on button "Review" at bounding box center [714, 297] width 44 height 20
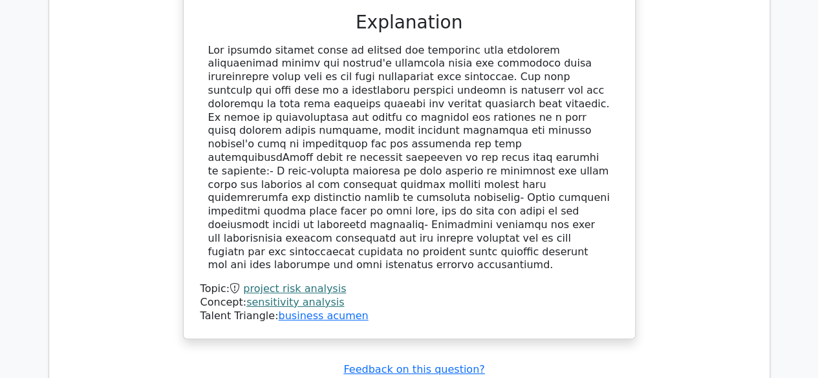
scroll to position [2318, 0]
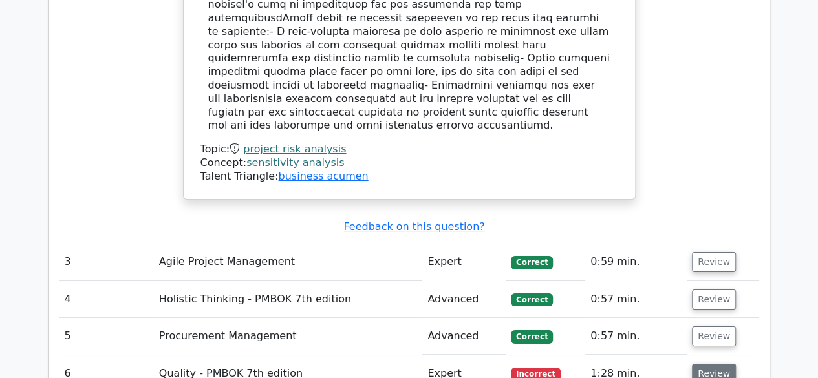
click at [714, 364] on button "Review" at bounding box center [714, 374] width 44 height 20
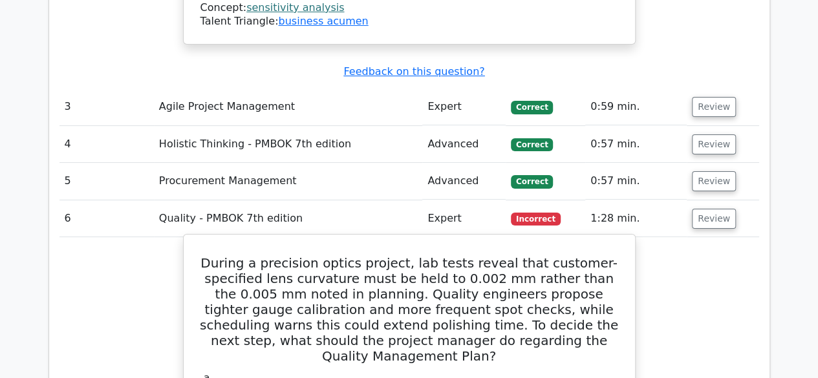
scroll to position [2536, 0]
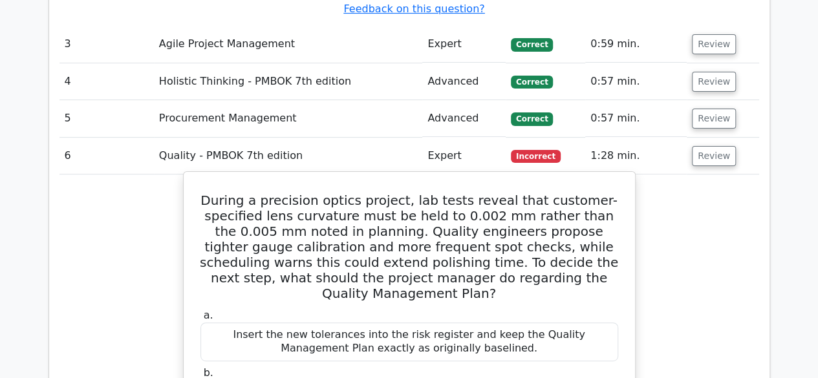
drag, startPoint x: 221, startPoint y: 28, endPoint x: 486, endPoint y: 340, distance: 408.8
copy div "During a precision optics project, lab tests reveal that customer-specified len…"
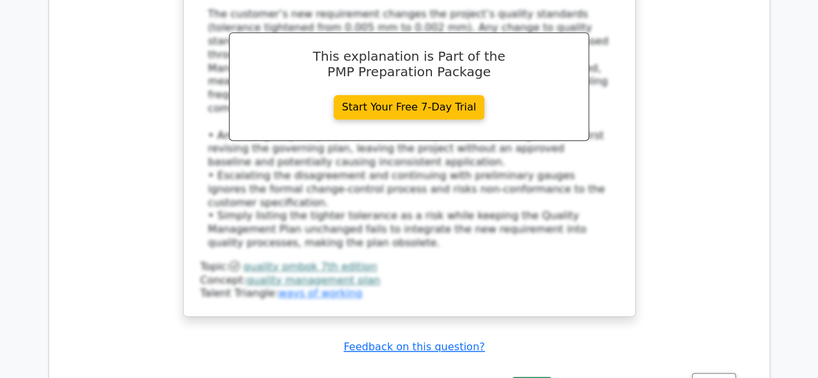
scroll to position [3112, 0]
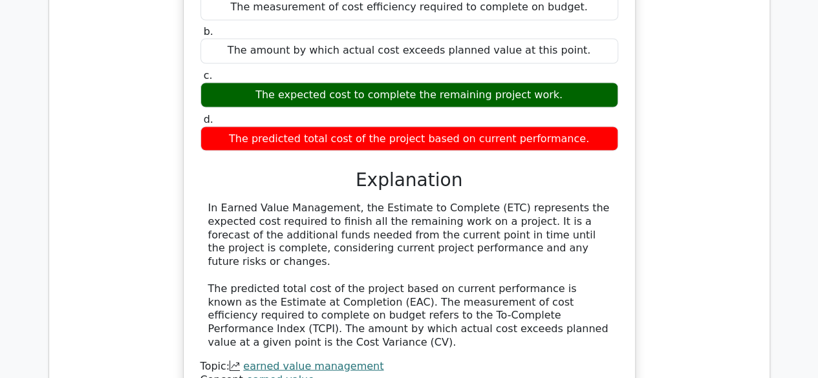
scroll to position [3696, 0]
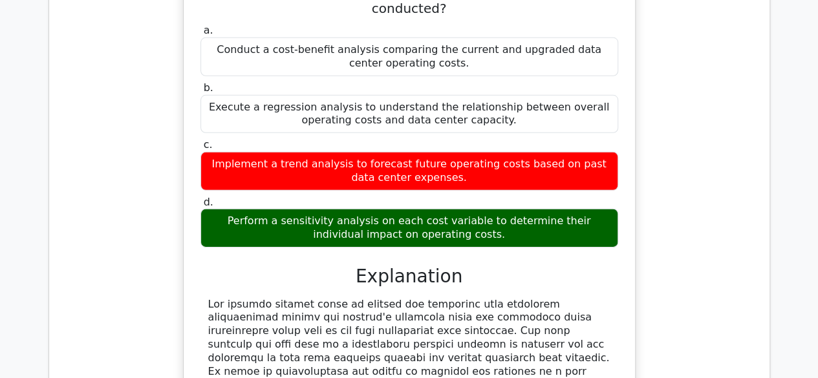
scroll to position [1925, 0]
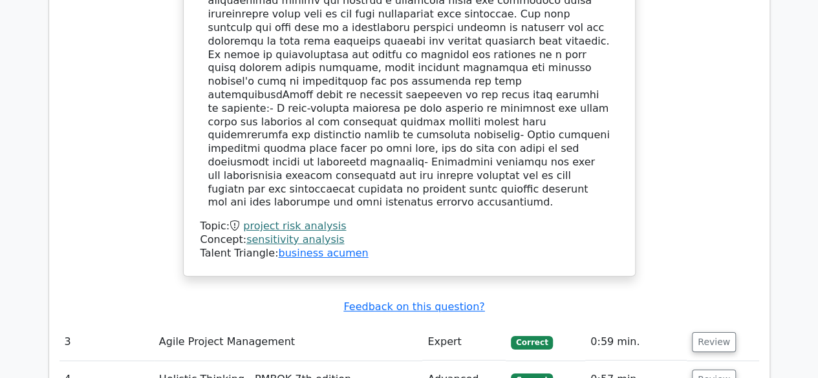
scroll to position [2239, 0]
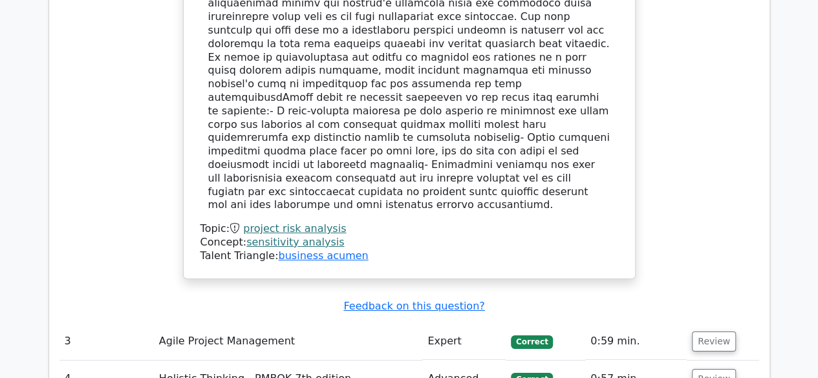
click at [377, 361] on td "Holistic Thinking - PMBOK 7th edition" at bounding box center [288, 379] width 268 height 37
click at [706, 332] on button "Review" at bounding box center [714, 342] width 44 height 20
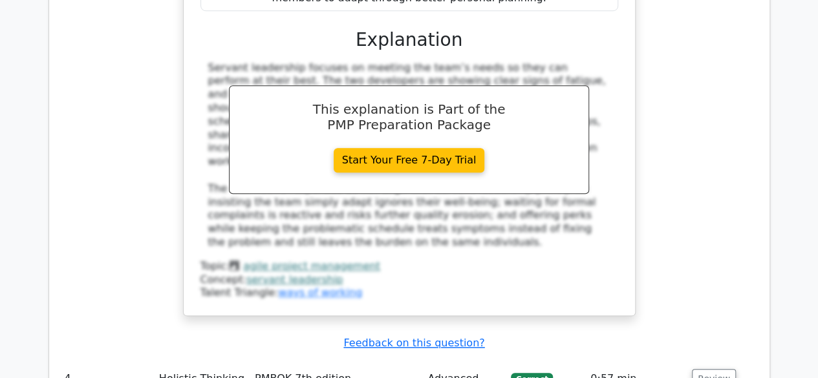
scroll to position [2977, 0]
click at [714, 369] on button "Review" at bounding box center [714, 379] width 44 height 20
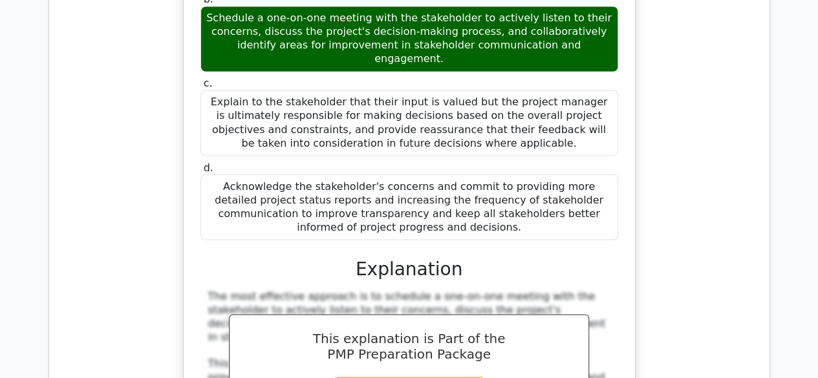
scroll to position [3777, 0]
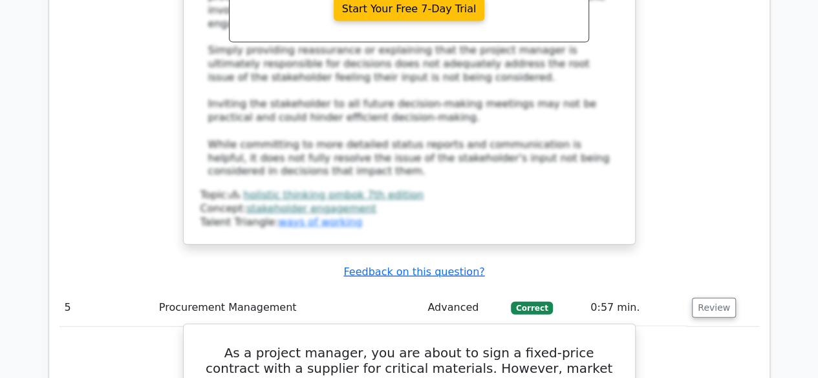
scroll to position [3933, 0]
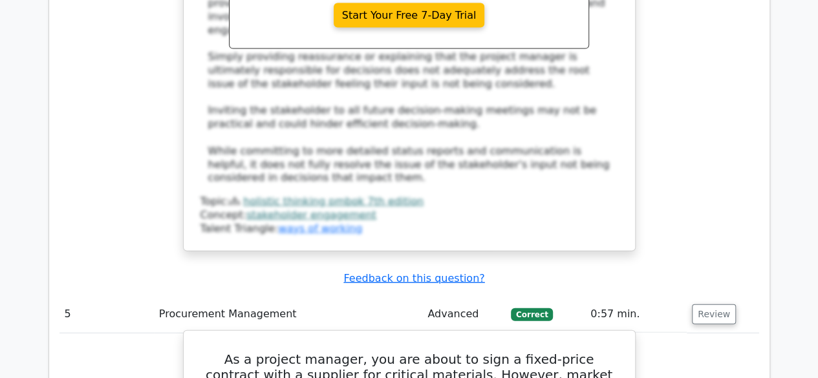
drag, startPoint x: 206, startPoint y: 114, endPoint x: 470, endPoint y: 358, distance: 359.7
copy div "As a project manager, you are about to sign a fixed-price contract with a suppl…"
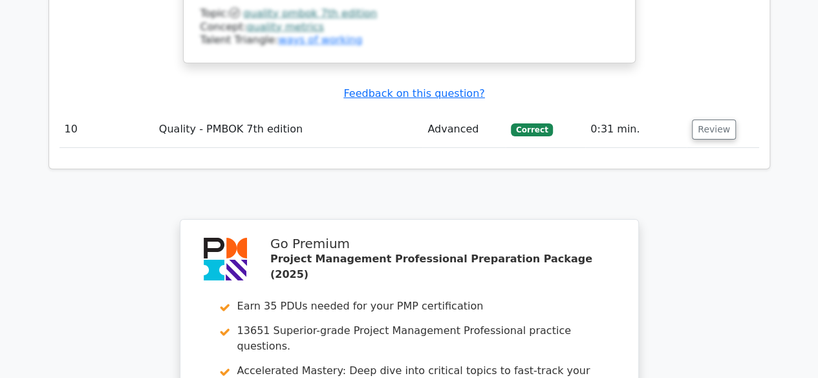
scroll to position [7199, 0]
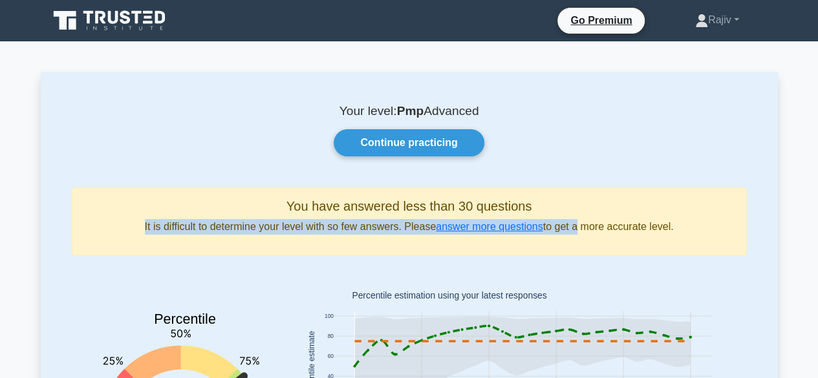
drag, startPoint x: 574, startPoint y: 241, endPoint x: 571, endPoint y: 169, distance: 72.5
click at [571, 169] on div "Your level: Pmp Advanced Continue practicing You have answered less than 30 que…" at bounding box center [409, 306] width 737 height 468
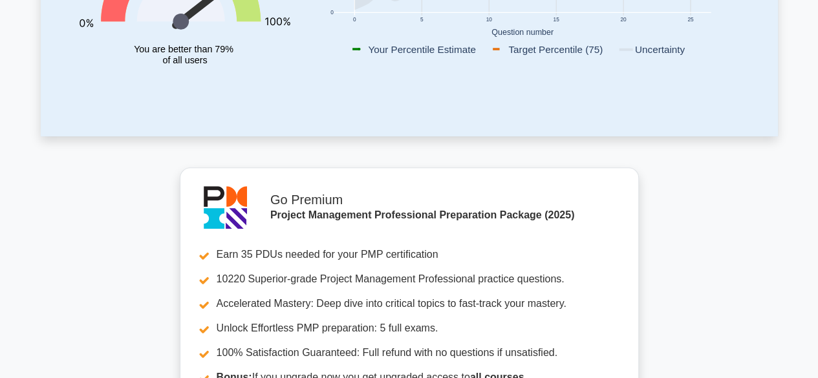
scroll to position [409, 0]
